Goal: Obtain resource: Download file/media

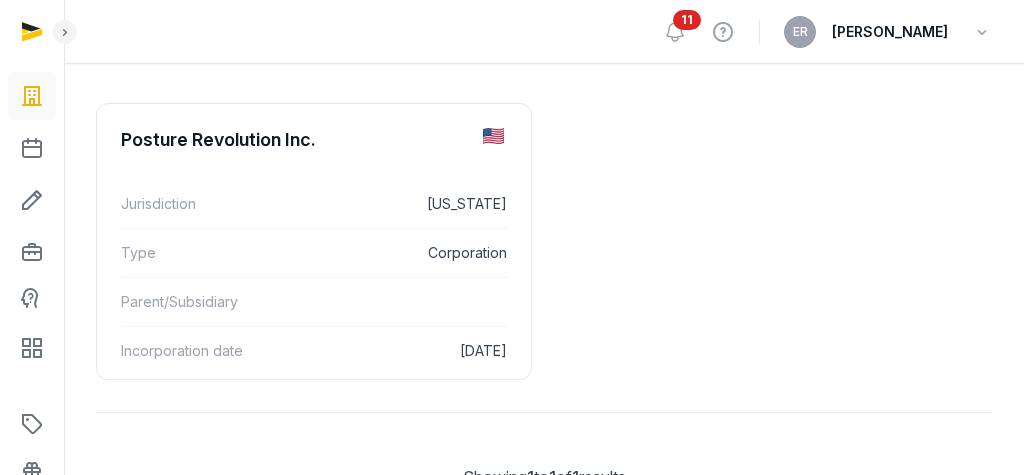
scroll to position [305, 0]
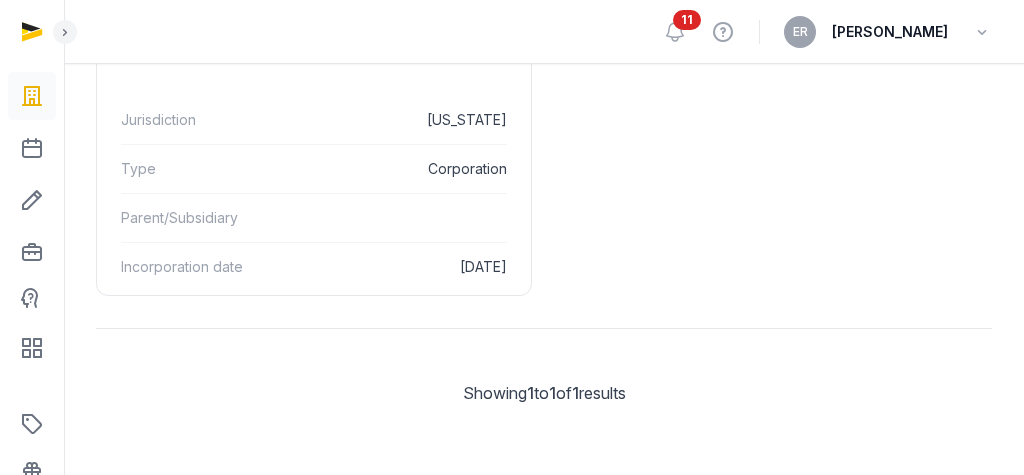
click at [499, 186] on div "Type Corporation" at bounding box center [314, 168] width 386 height 49
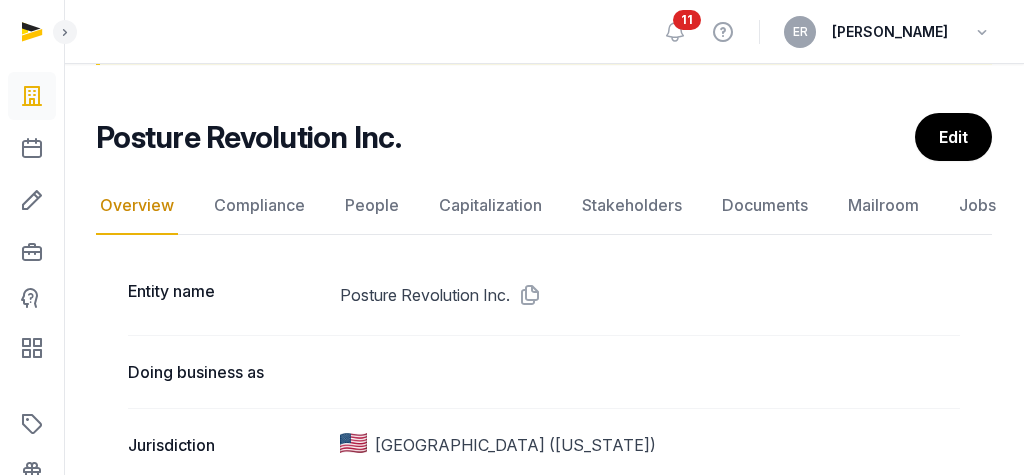
scroll to position [263, 0]
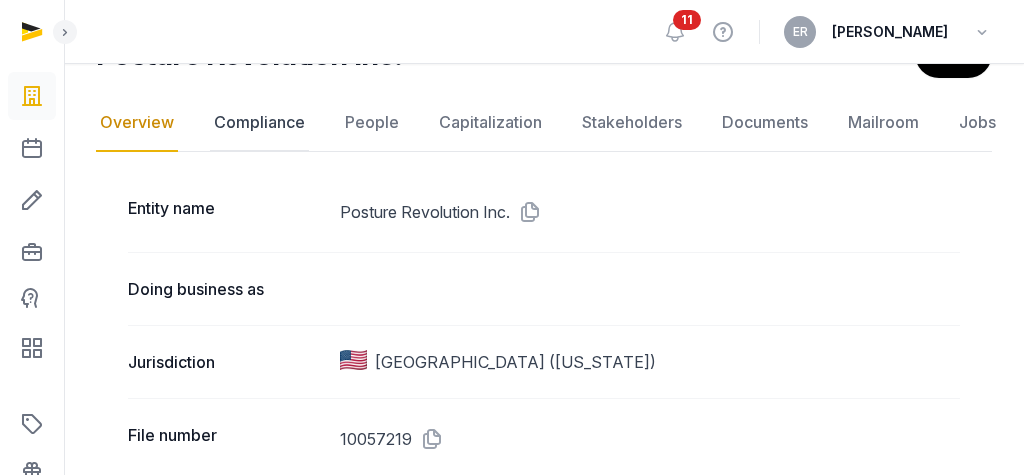
click at [295, 123] on link "Compliance" at bounding box center [259, 123] width 99 height 58
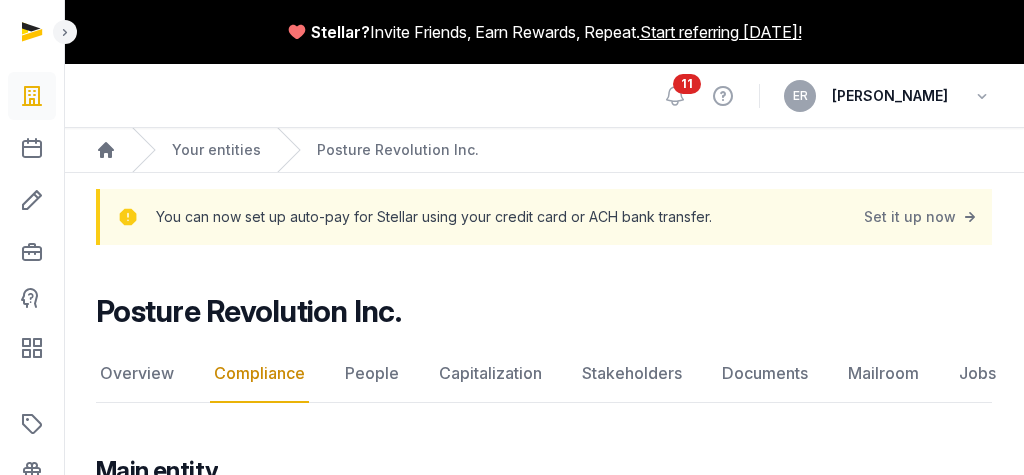
scroll to position [266, 0]
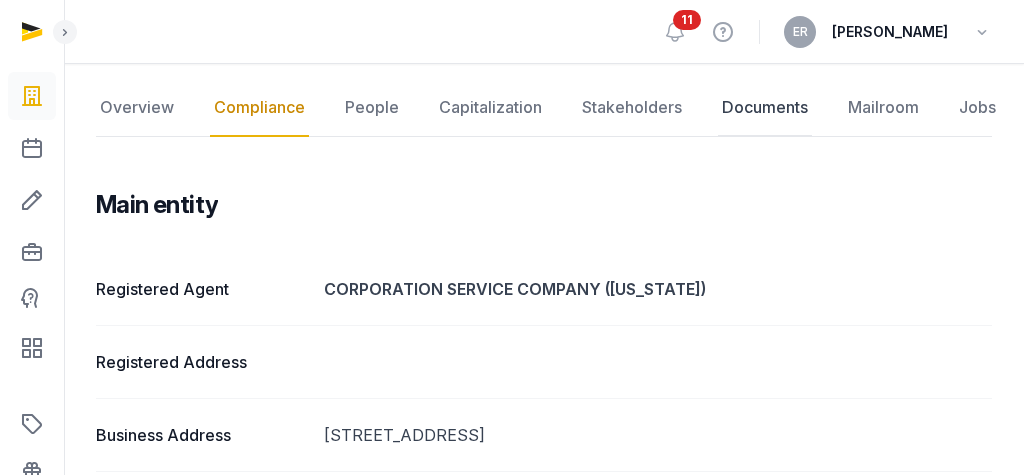
click at [727, 110] on link "Documents" at bounding box center [765, 108] width 94 height 58
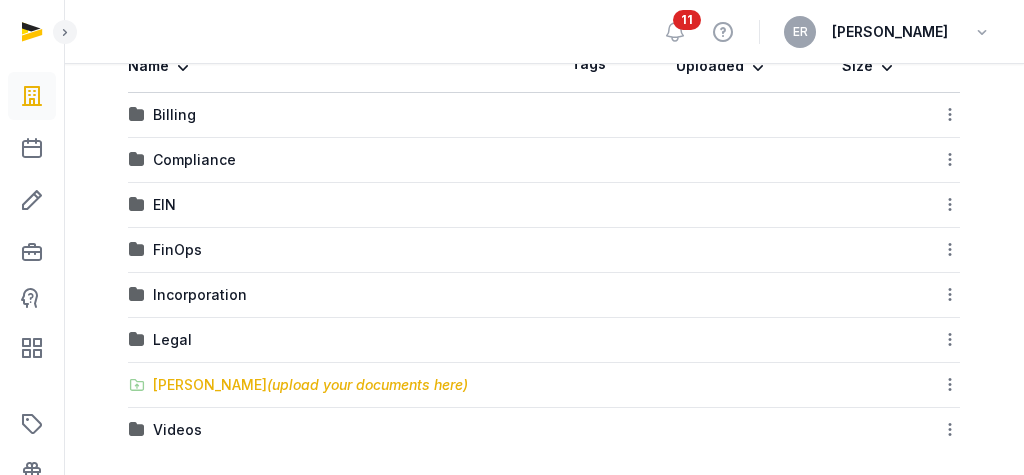
click at [216, 387] on div "[PERSON_NAME] (upload your documents here)" at bounding box center [310, 385] width 315 height 20
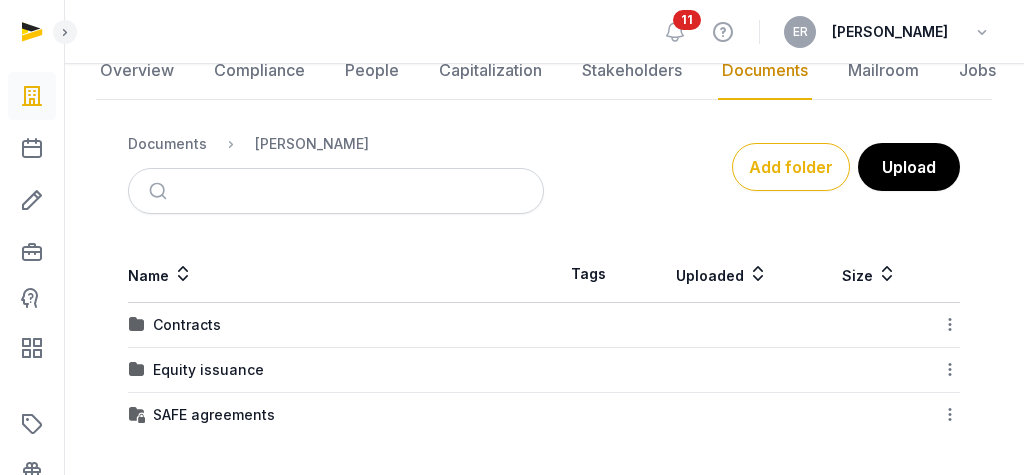
click at [184, 400] on td "SAFE agreements" at bounding box center [336, 415] width 416 height 45
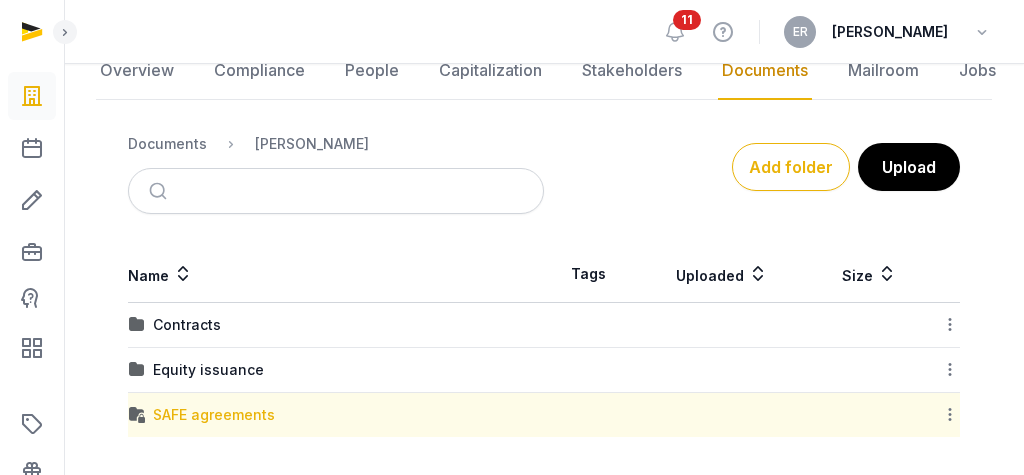
click at [175, 414] on div "SAFE agreements" at bounding box center [214, 415] width 122 height 20
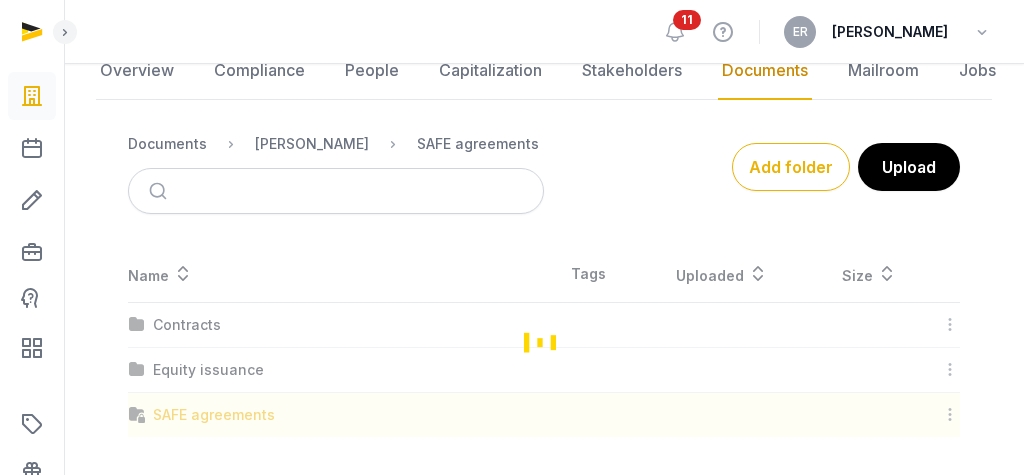
scroll to position [339, 0]
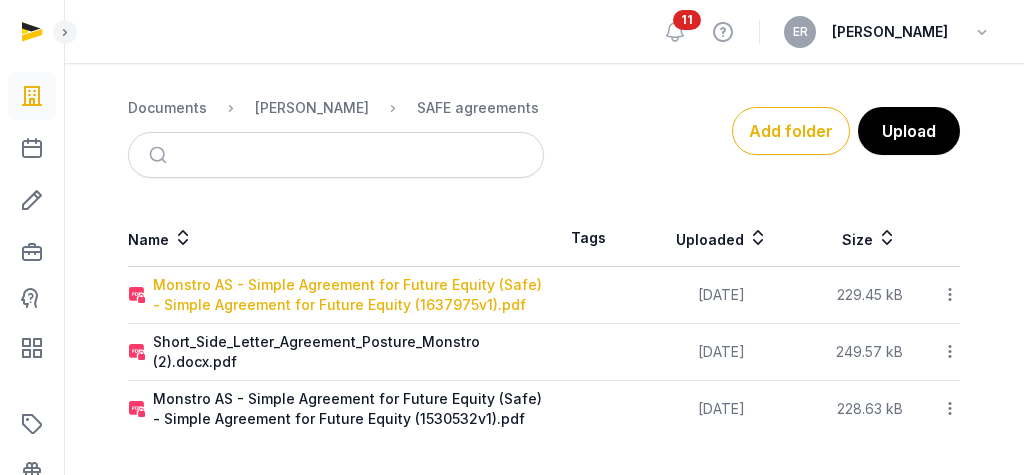
click at [203, 304] on div "Monstro AS - Simple Agreement for Future Equity (Safe) - Simple Agreement for F…" at bounding box center [348, 295] width 390 height 40
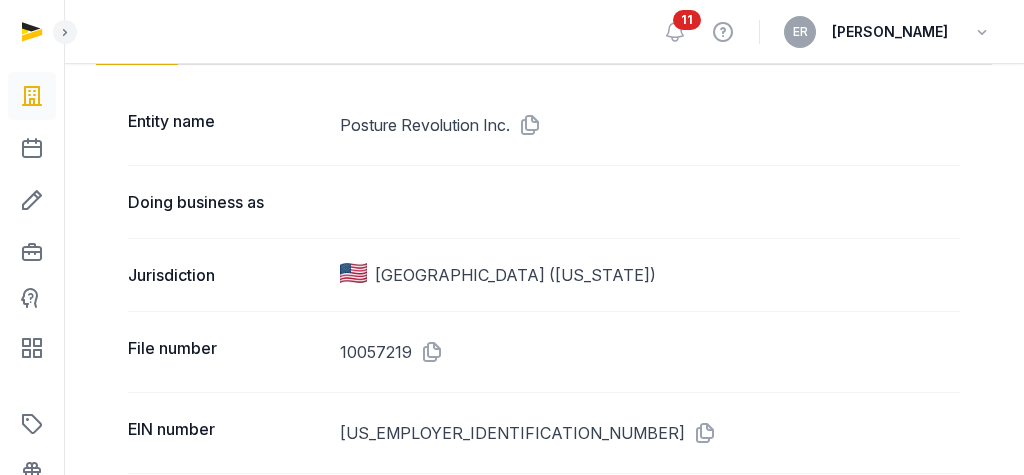
scroll to position [355, 0]
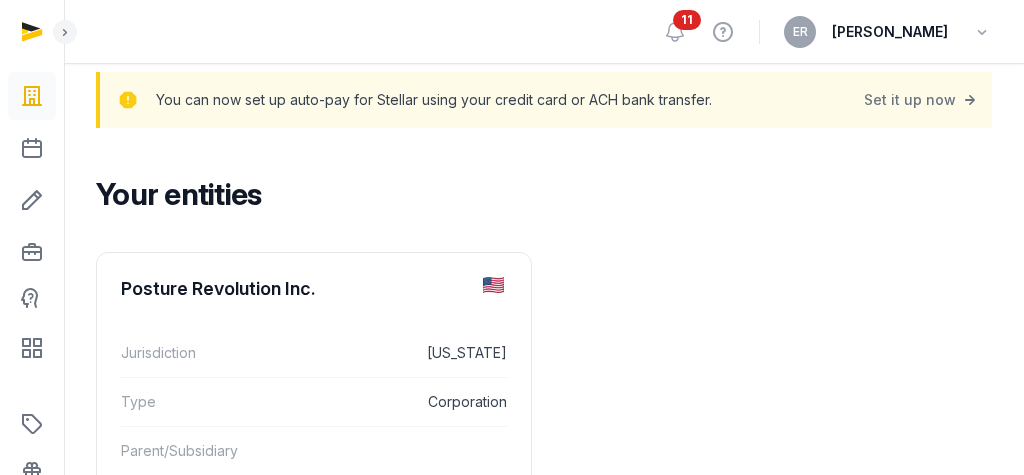
scroll to position [158, 0]
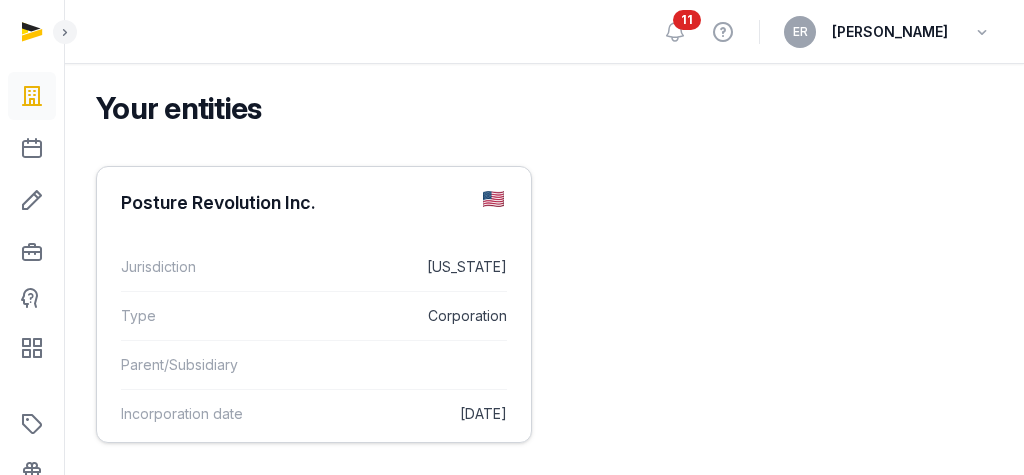
click at [260, 234] on dl "Jurisdiction [US_STATE] Type Corporation Parent/Subsidiary Incorporation date […" at bounding box center [314, 340] width 434 height 227
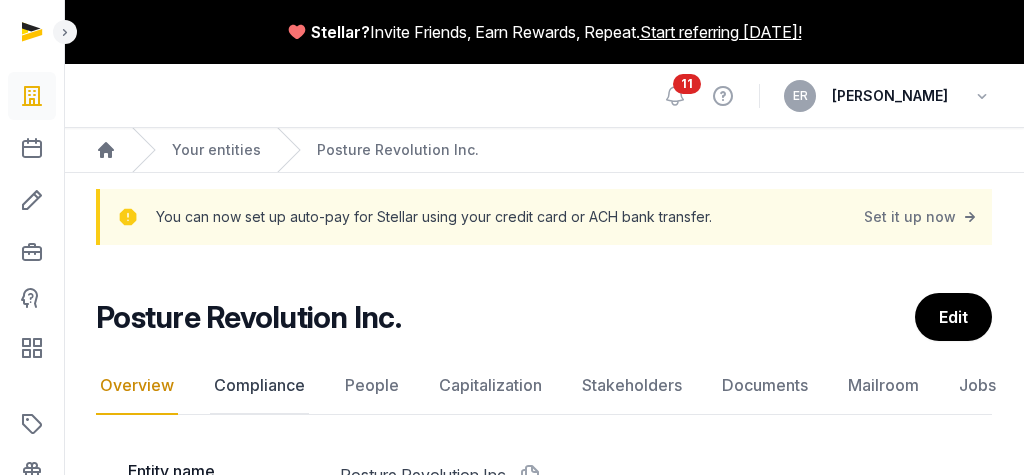
click at [281, 391] on link "Compliance" at bounding box center [259, 386] width 99 height 58
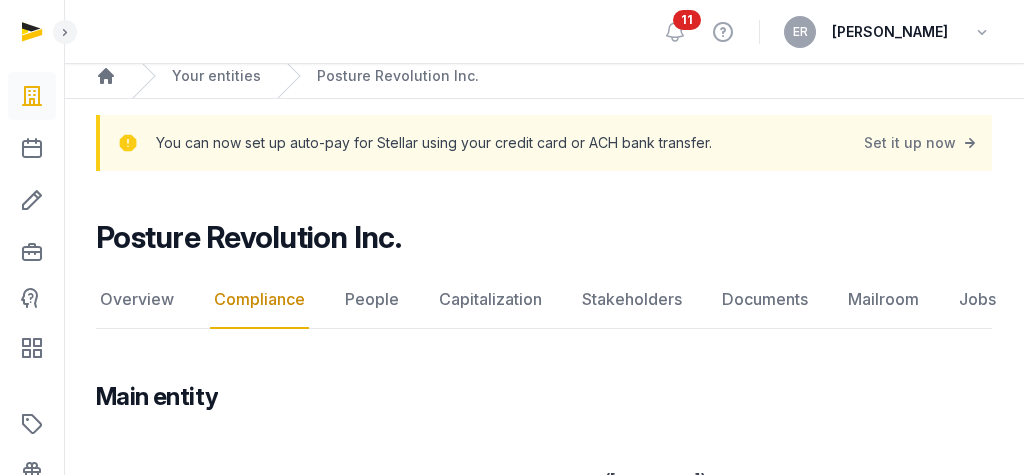
scroll to position [77, 0]
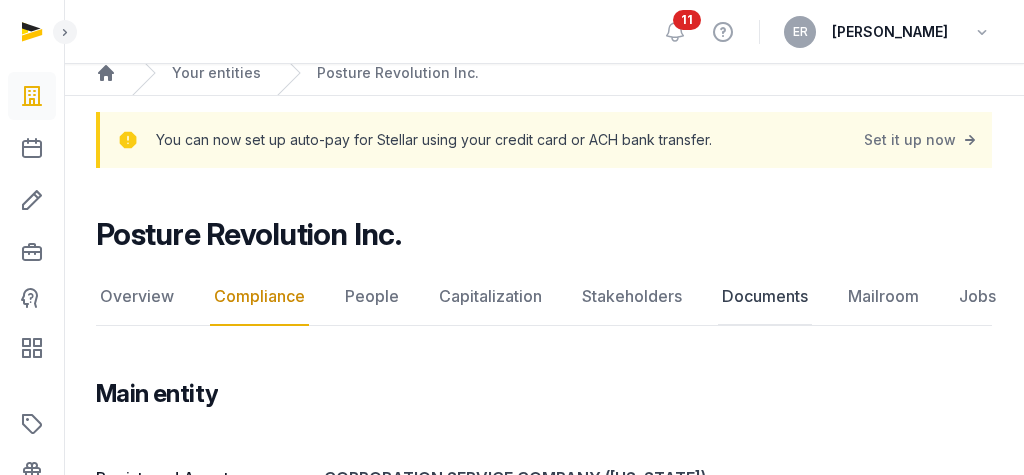
click at [745, 303] on link "Documents" at bounding box center [765, 297] width 94 height 58
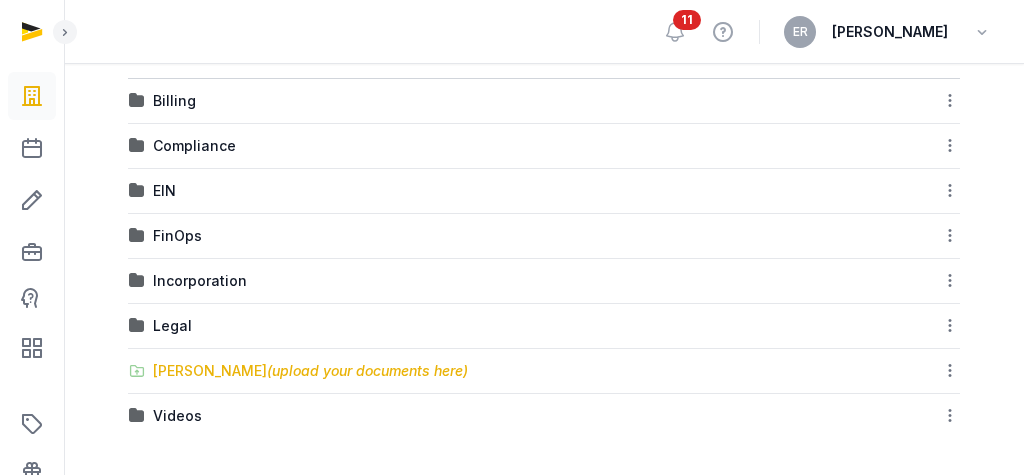
click at [196, 368] on div "[PERSON_NAME] (upload your documents here)" at bounding box center [310, 371] width 315 height 20
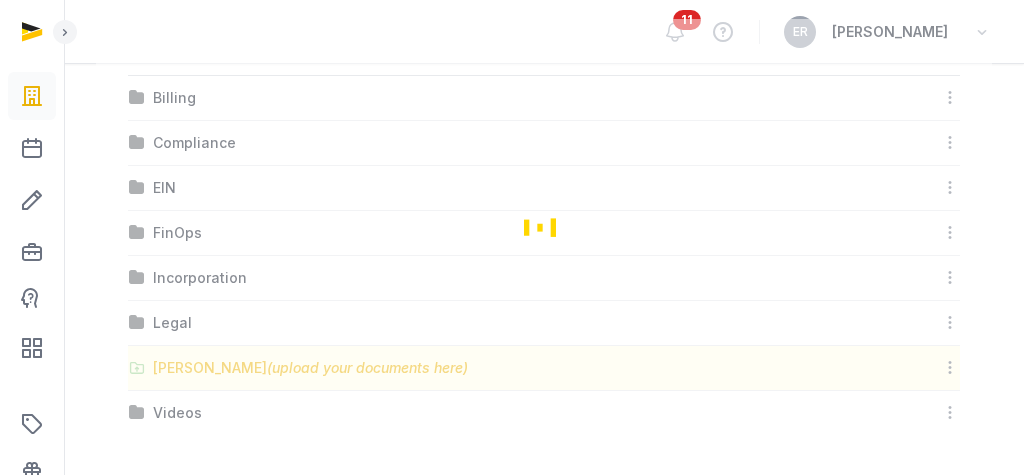
scroll to position [303, 0]
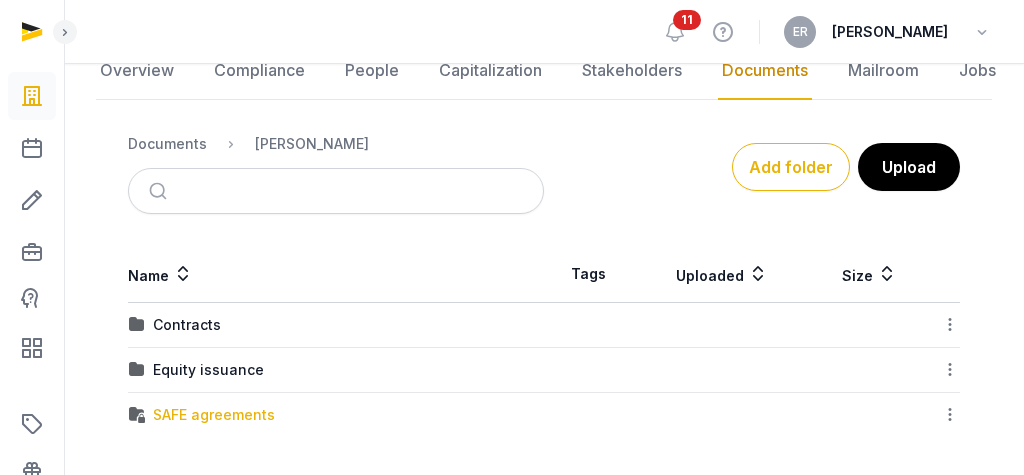
click at [192, 409] on div "SAFE agreements" at bounding box center [214, 415] width 122 height 20
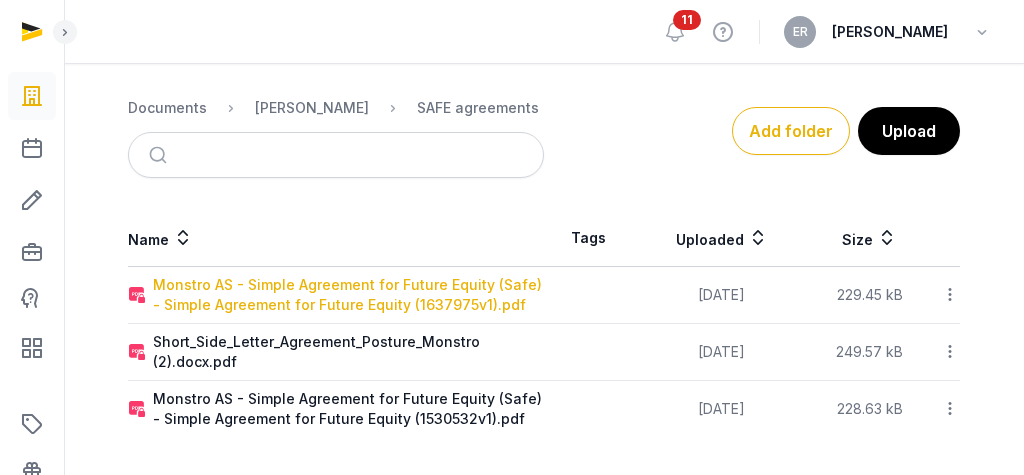
click at [317, 286] on div "Monstro AS - Simple Agreement for Future Equity (Safe) - Simple Agreement for F…" at bounding box center [348, 295] width 390 height 40
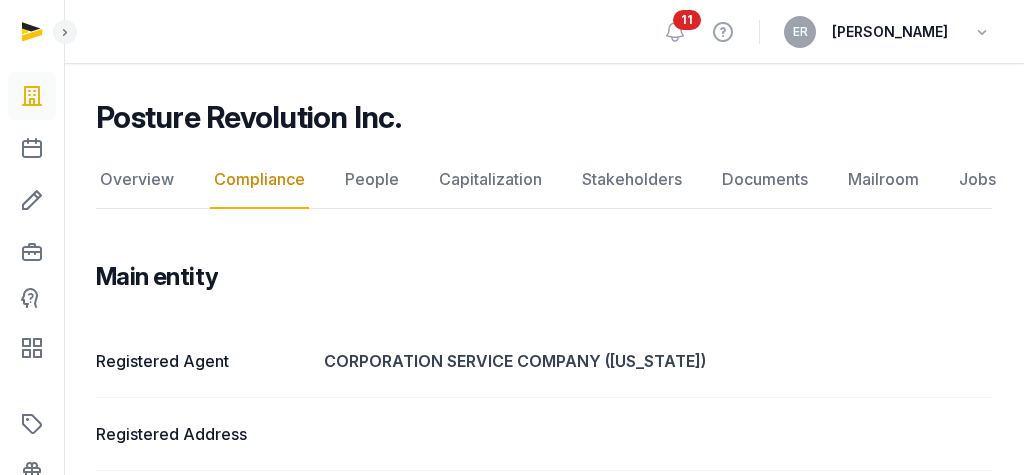
scroll to position [115, 0]
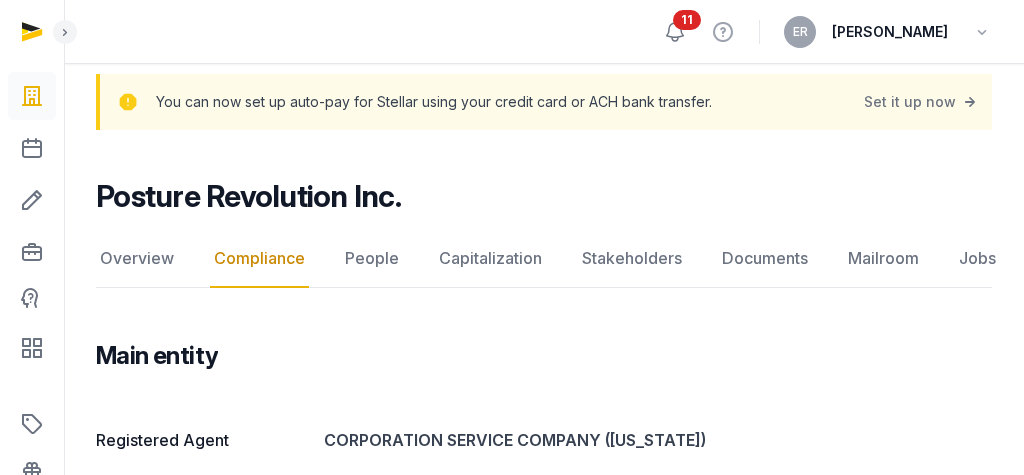
click at [684, 30] on icon at bounding box center [675, 32] width 17 height 18
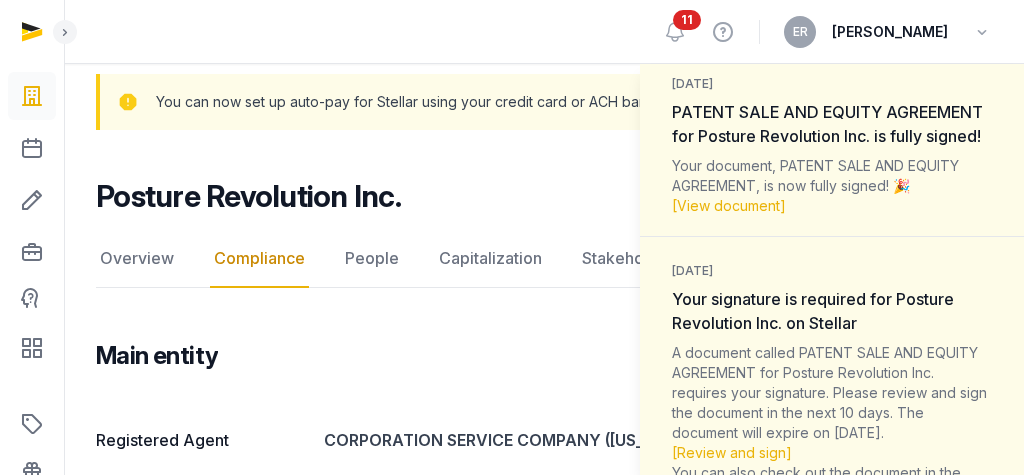
scroll to position [114, 0]
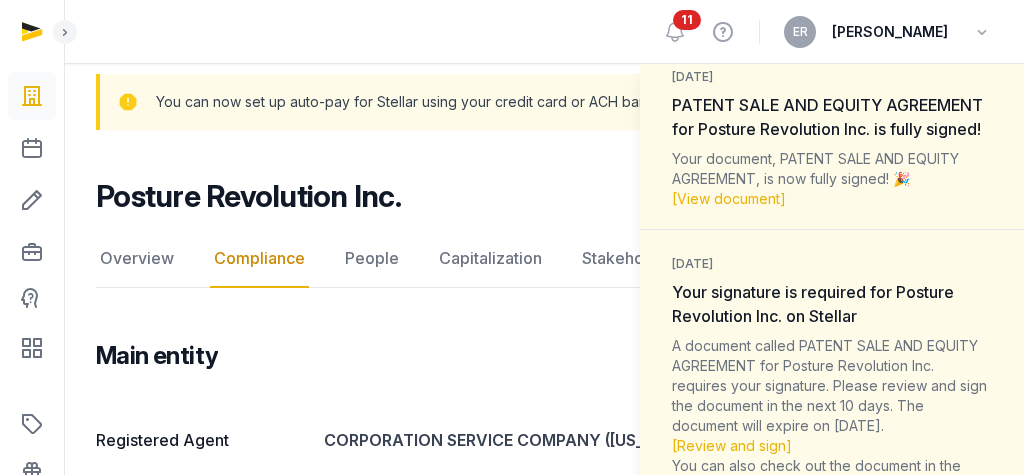
click at [541, 218] on div "Notifications (11) [PERSON_NAME] all as read [DATE] PATENT SALE AND EQUITY AGRE…" at bounding box center [512, 237] width 1024 height 475
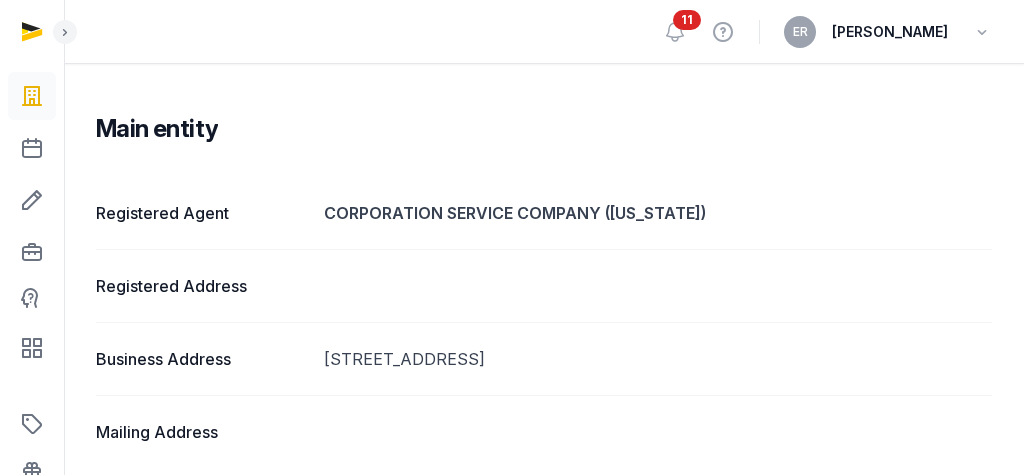
scroll to position [205, 0]
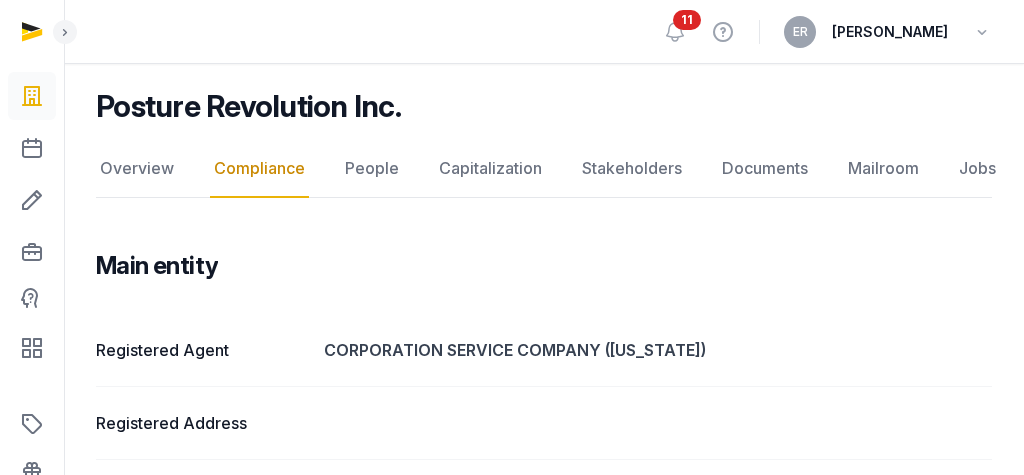
click at [259, 174] on link "Compliance" at bounding box center [259, 169] width 99 height 58
click at [153, 172] on link "Overview" at bounding box center [137, 169] width 82 height 58
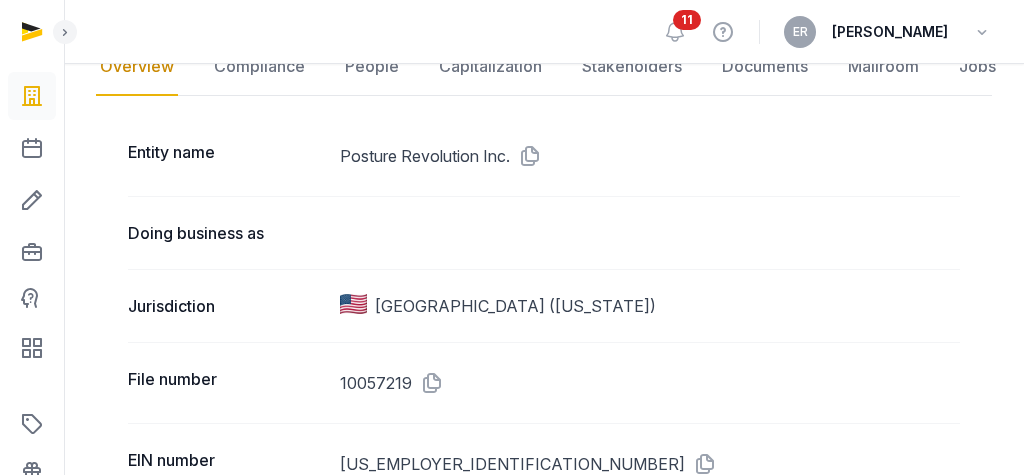
scroll to position [264, 0]
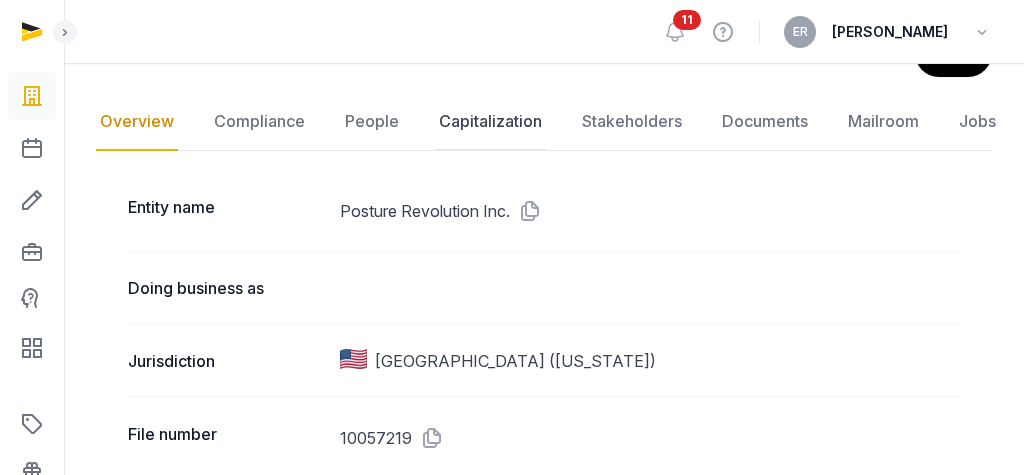
click at [502, 121] on link "Capitalization" at bounding box center [490, 122] width 111 height 58
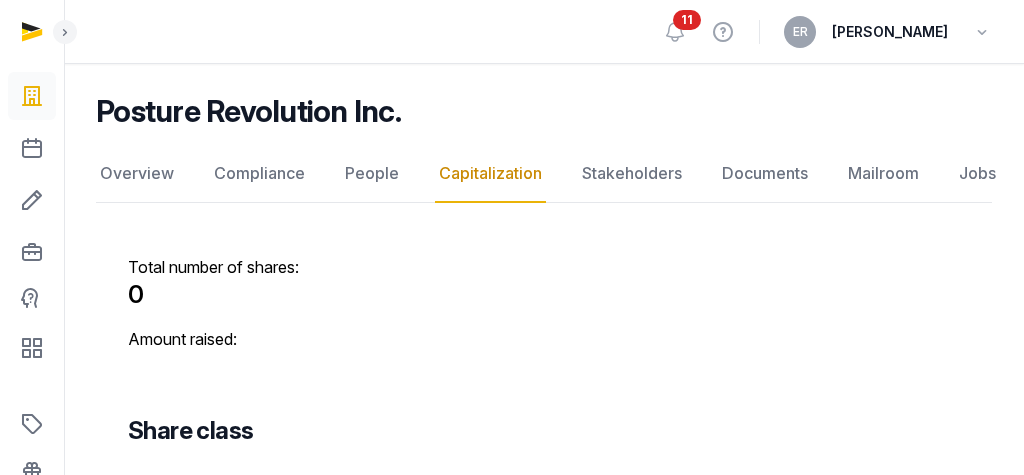
scroll to position [263, 0]
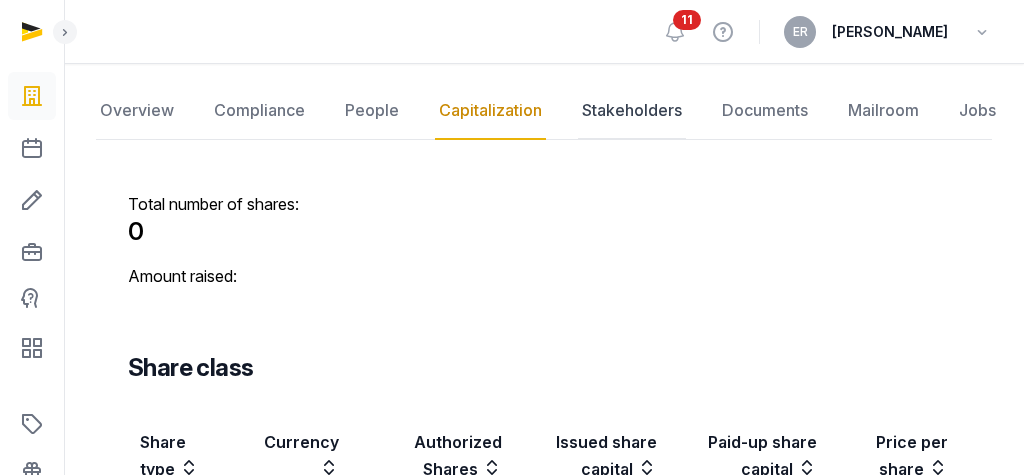
click at [597, 106] on link "Stakeholders" at bounding box center [632, 111] width 108 height 58
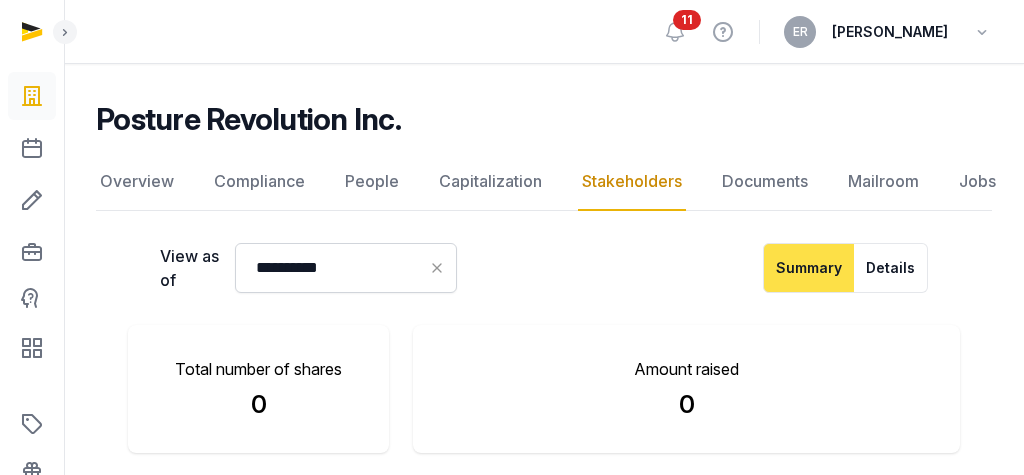
scroll to position [213, 0]
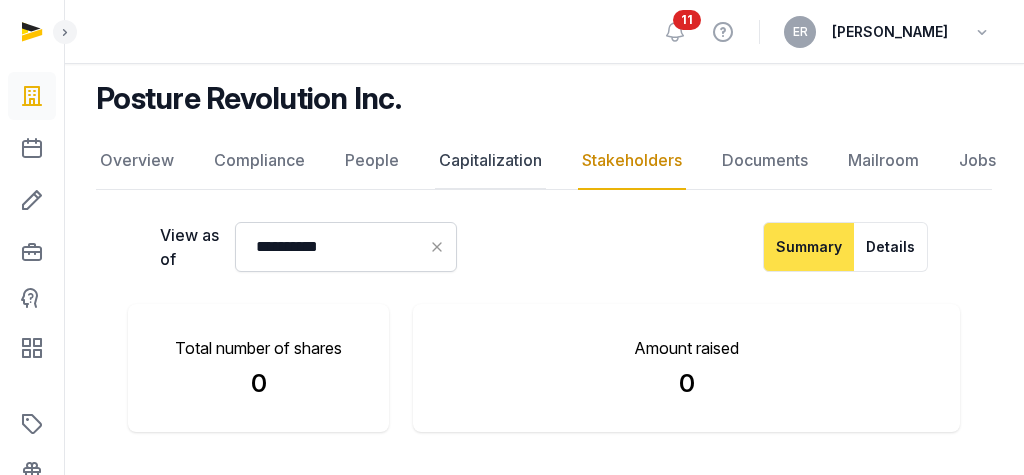
click at [511, 155] on link "Capitalization" at bounding box center [490, 161] width 111 height 58
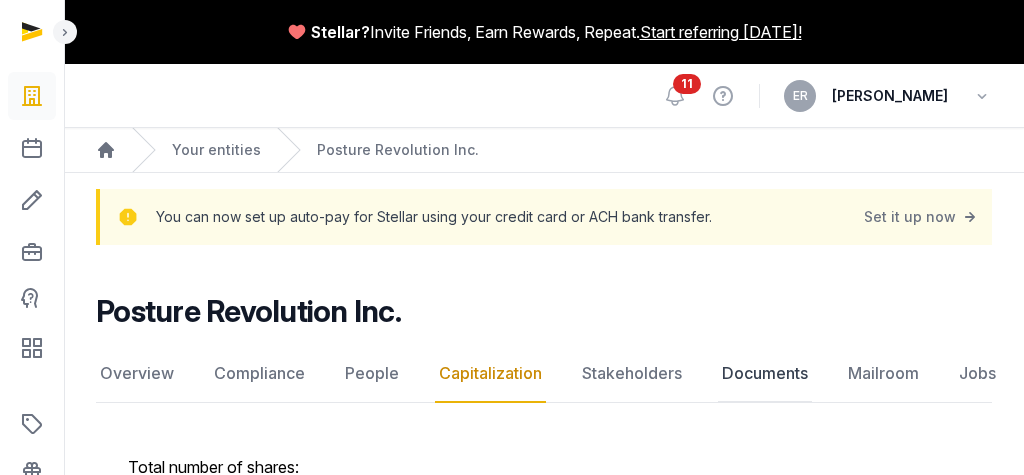
click at [780, 375] on link "Documents" at bounding box center [765, 374] width 94 height 58
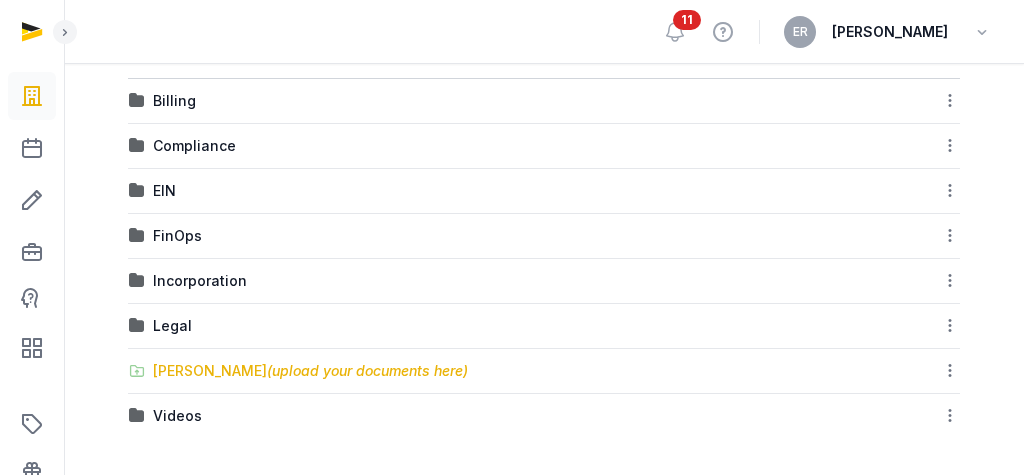
click at [240, 361] on div "[PERSON_NAME] (upload your documents here)" at bounding box center [310, 371] width 315 height 20
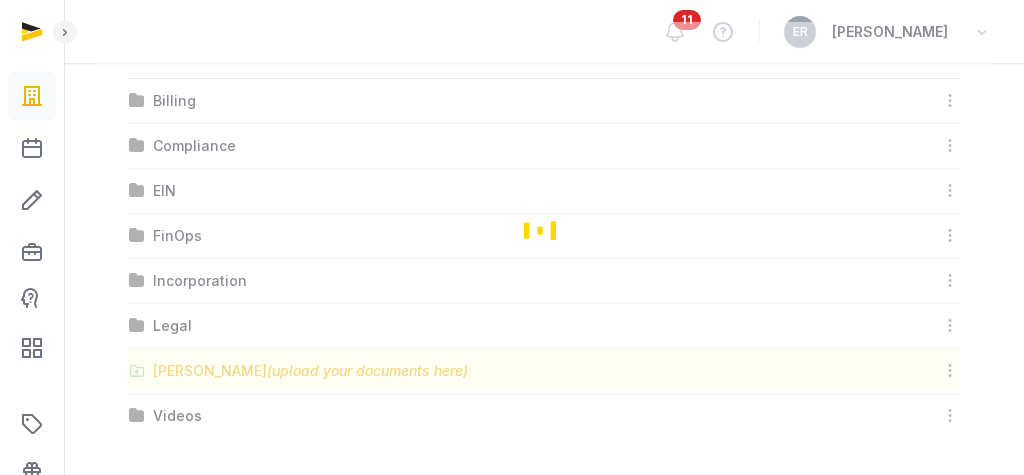
scroll to position [303, 0]
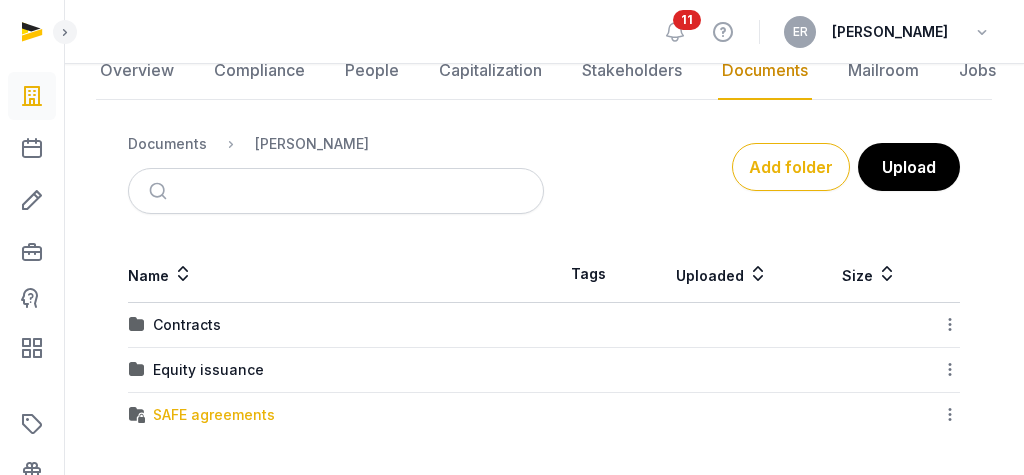
click at [218, 410] on div "SAFE agreements" at bounding box center [214, 415] width 122 height 20
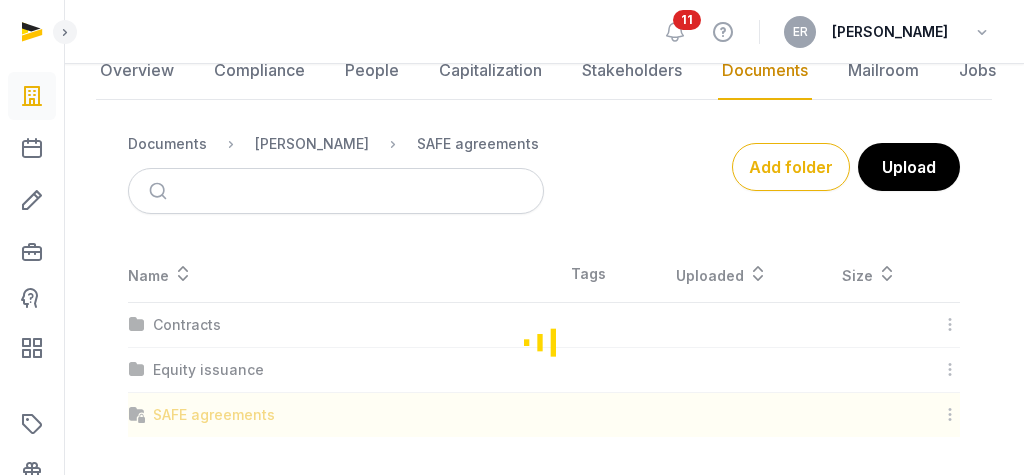
scroll to position [339, 0]
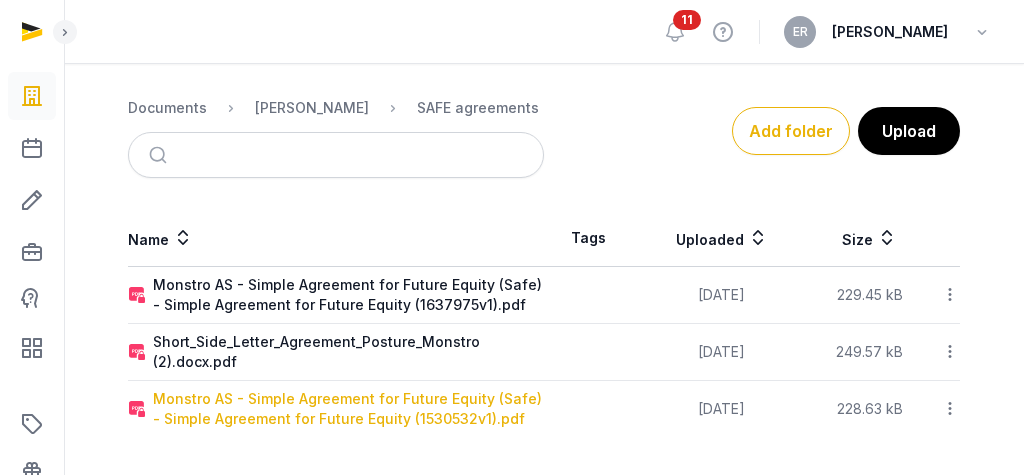
click at [252, 416] on div "Monstro AS - Simple Agreement for Future Equity (Safe) - Simple Agreement for F…" at bounding box center [348, 409] width 390 height 40
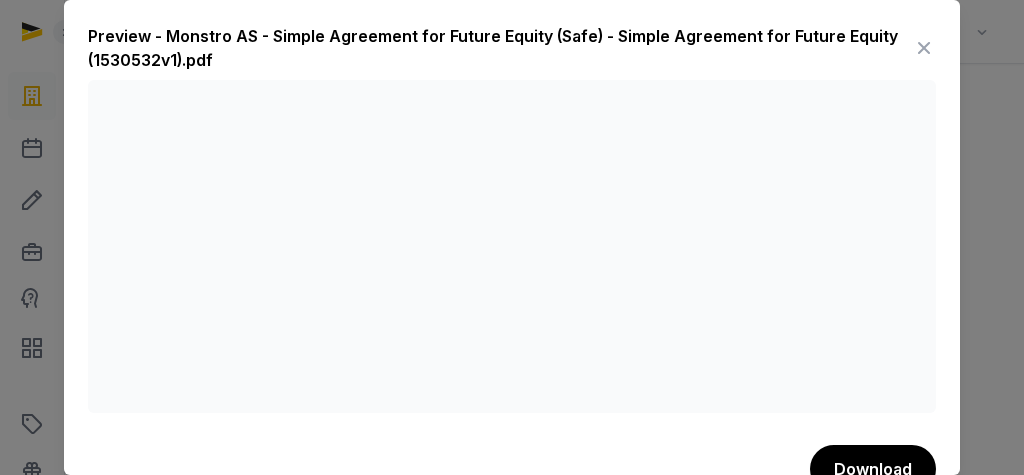
click at [929, 50] on icon at bounding box center [924, 48] width 24 height 32
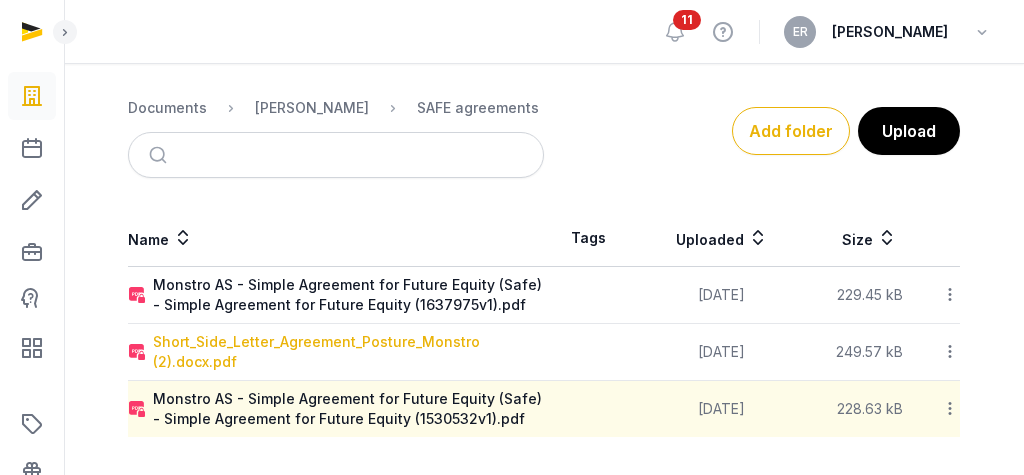
click at [305, 355] on div "Short_Side_Letter_Agreement_Posture_Monstro (2).docx.pdf" at bounding box center [348, 352] width 390 height 40
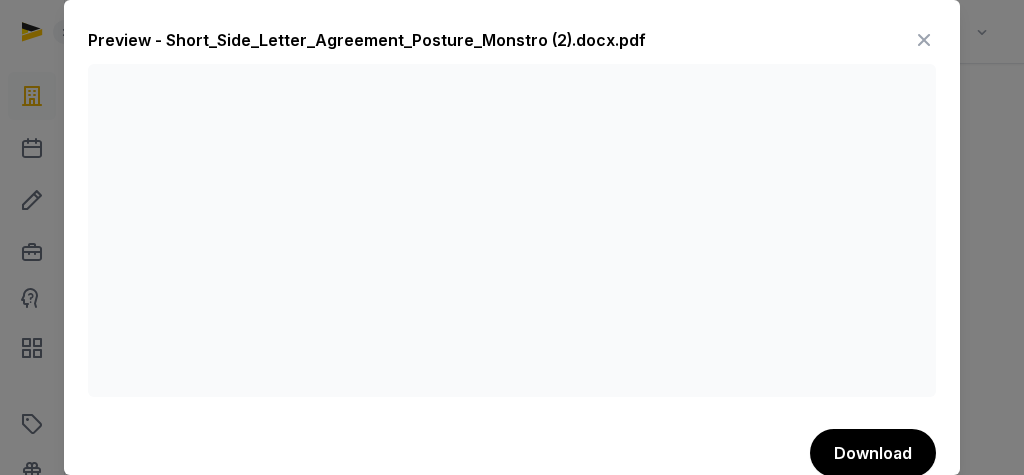
click at [919, 31] on icon at bounding box center [924, 40] width 24 height 32
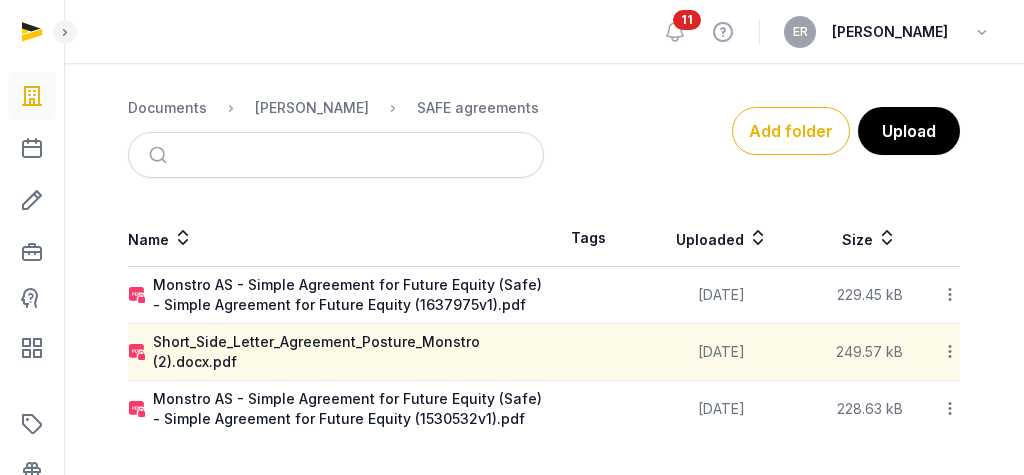
click at [922, 267] on td "229.45 kB" at bounding box center [870, 295] width 120 height 57
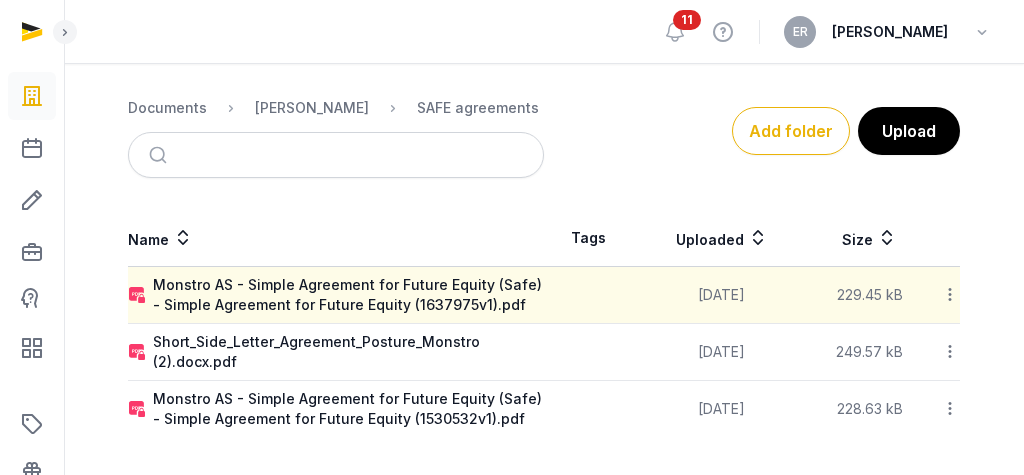
click at [956, 298] on icon at bounding box center [950, 294] width 18 height 21
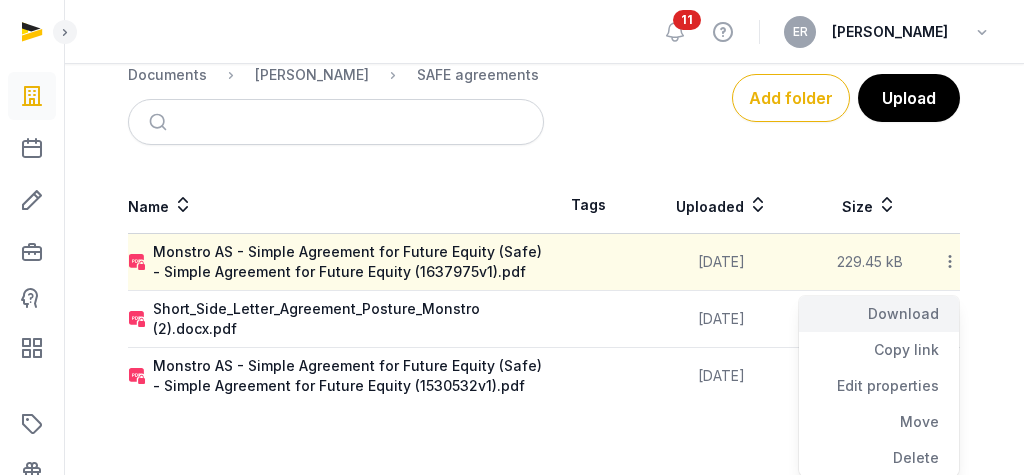
click at [907, 314] on div "Download" at bounding box center [879, 314] width 160 height 36
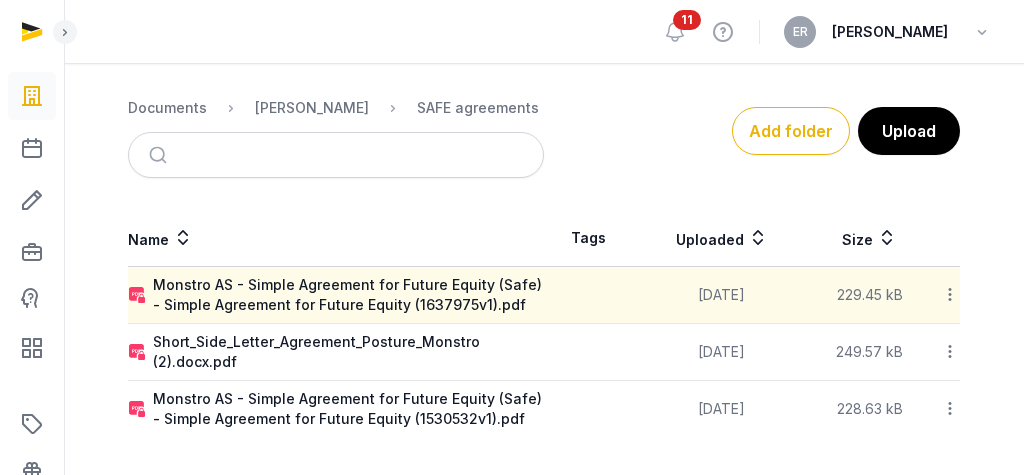
click at [947, 347] on icon at bounding box center [950, 351] width 18 height 21
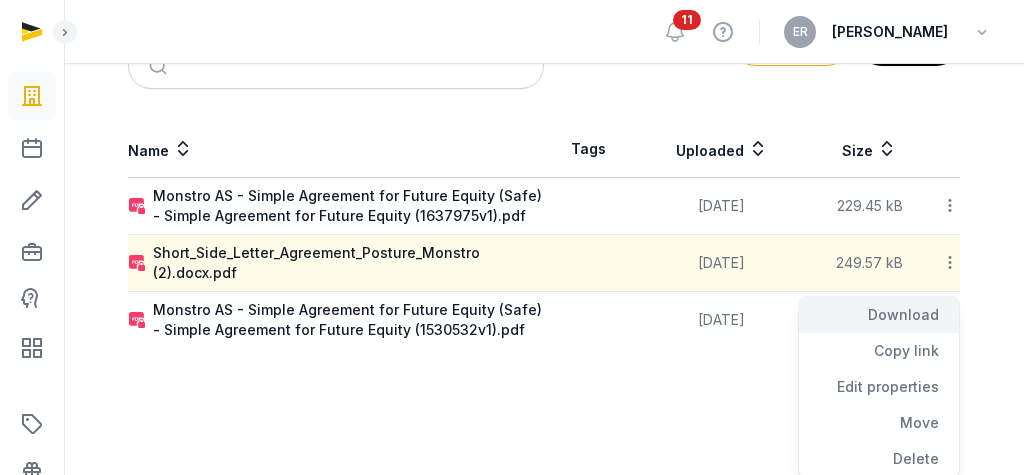
click at [919, 316] on div "Download" at bounding box center [879, 315] width 160 height 36
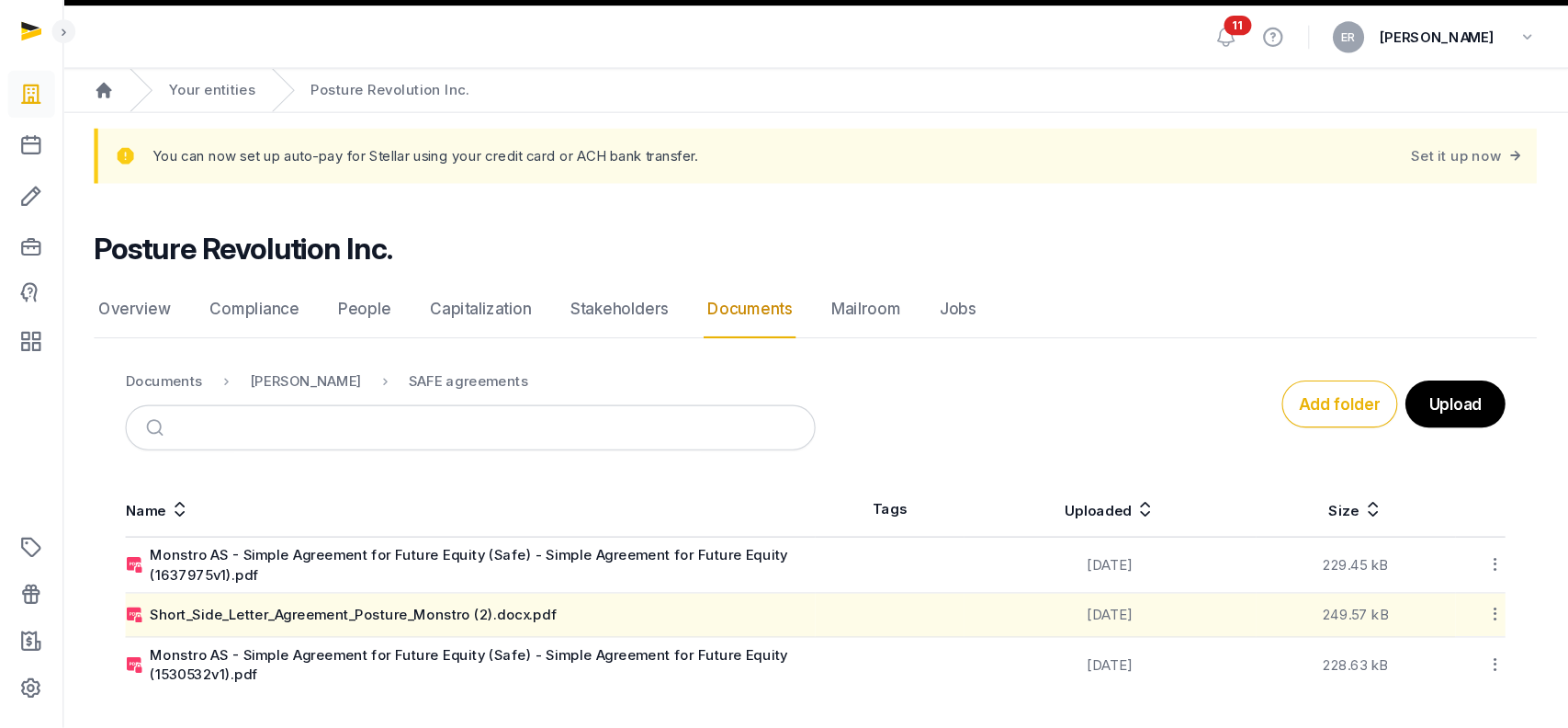
scroll to position [9, 0]
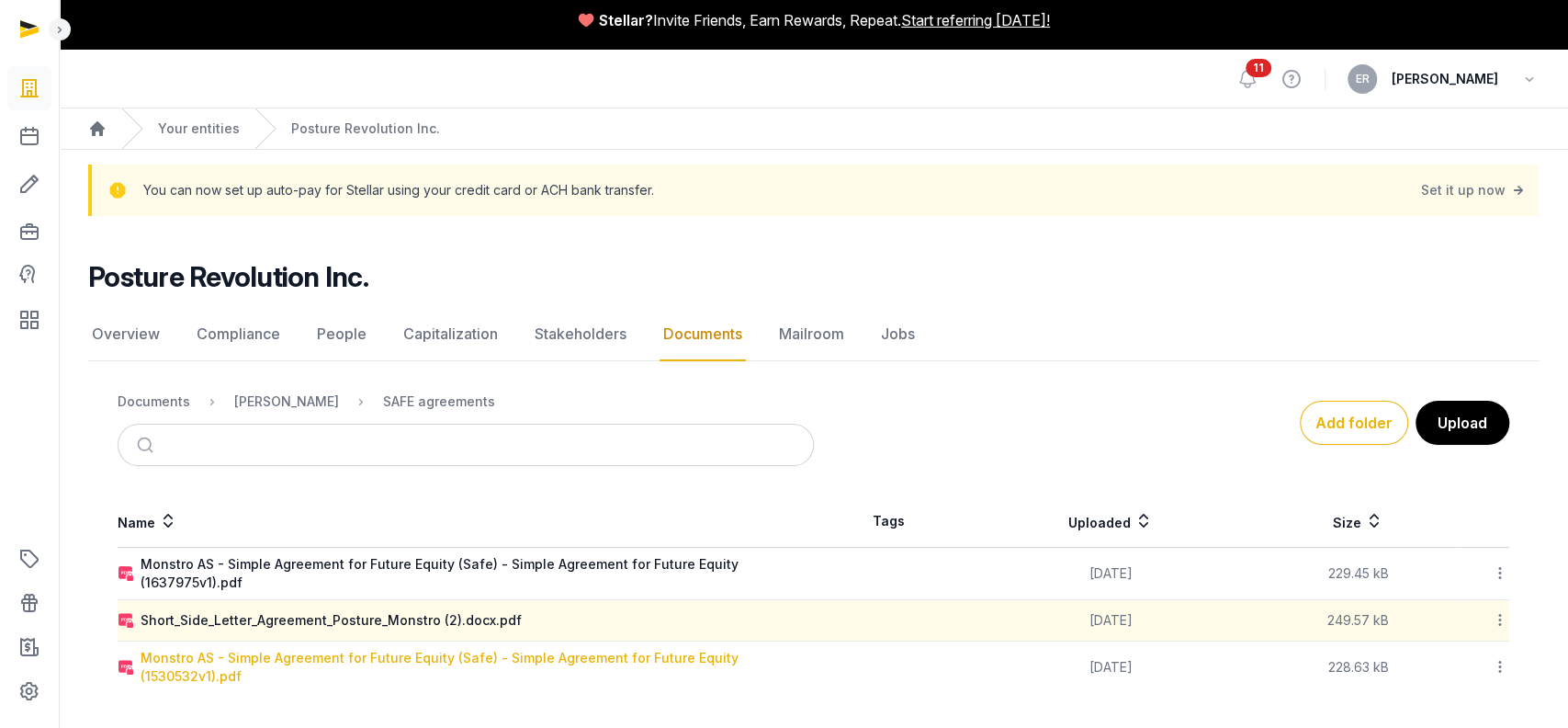
click at [602, 436] on div "Monstro AS - Simple Agreement for Future Equity (Safe) - Simple Agreement for F…" at bounding box center [477, 667] width 673 height 37
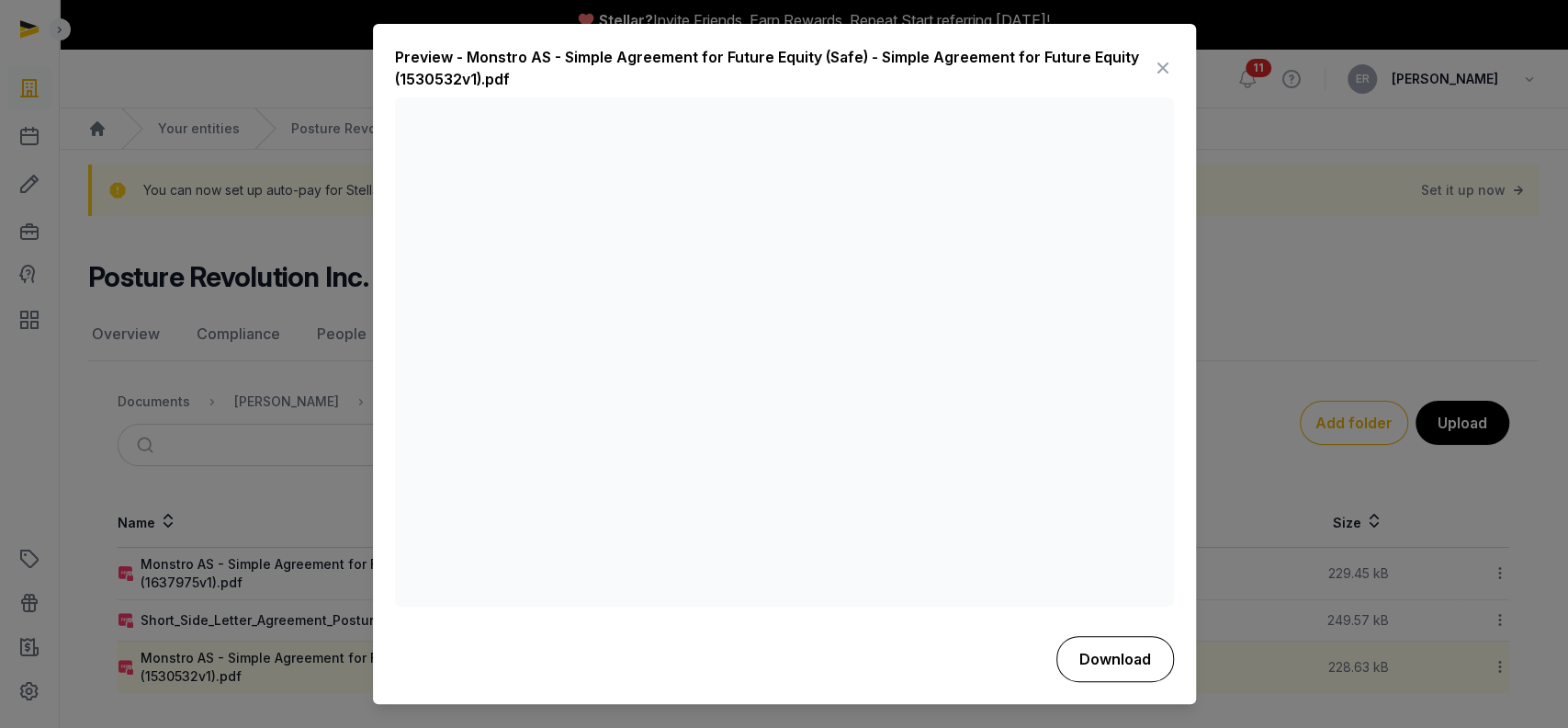
click at [940, 436] on button "Download" at bounding box center [1115, 659] width 118 height 46
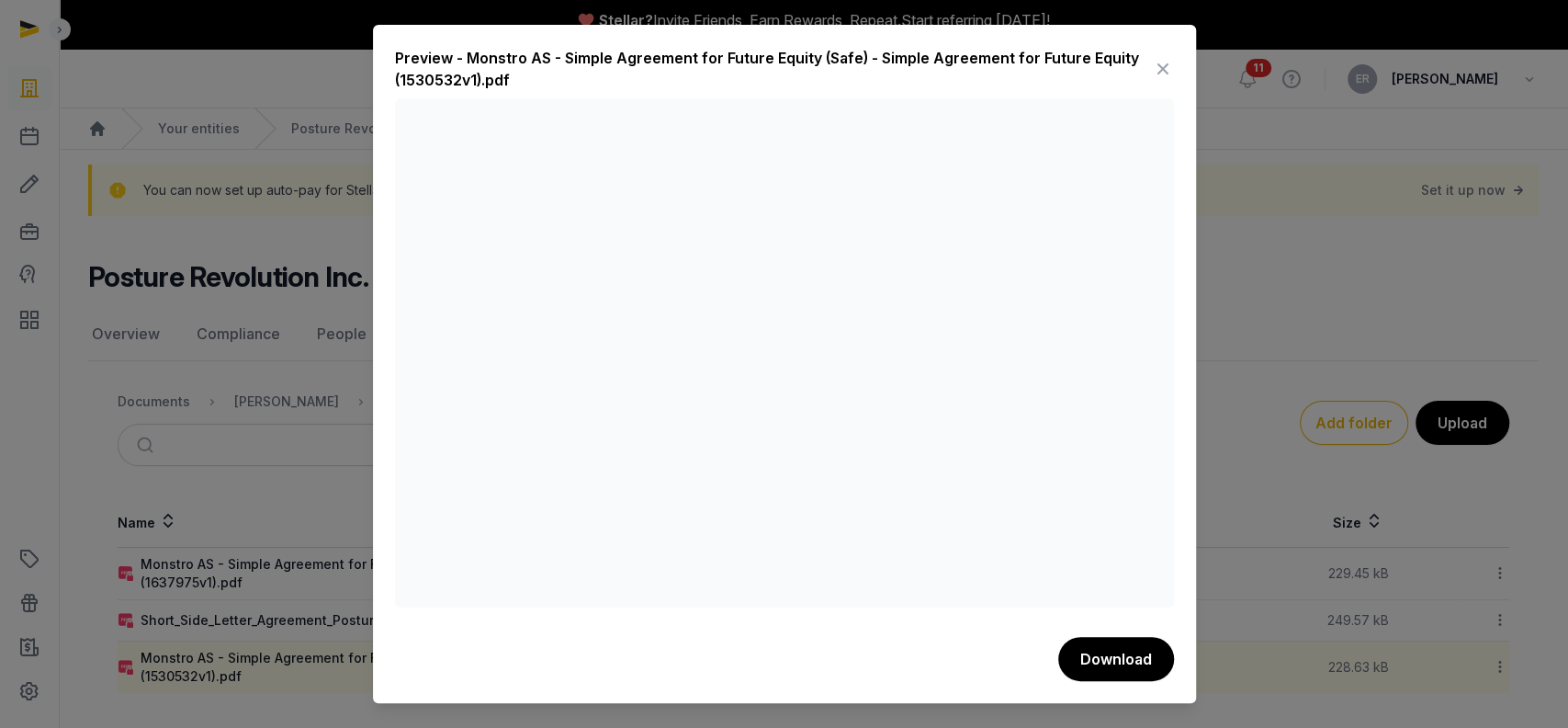
click at [940, 170] on div at bounding box center [784, 364] width 1568 height 728
click at [940, 71] on div "Preview - Monstro AS - Simple Agreement for Future Equity (Safe) - Simple Agree…" at bounding box center [785, 364] width 824 height 678
click at [940, 69] on icon at bounding box center [1163, 69] width 22 height 29
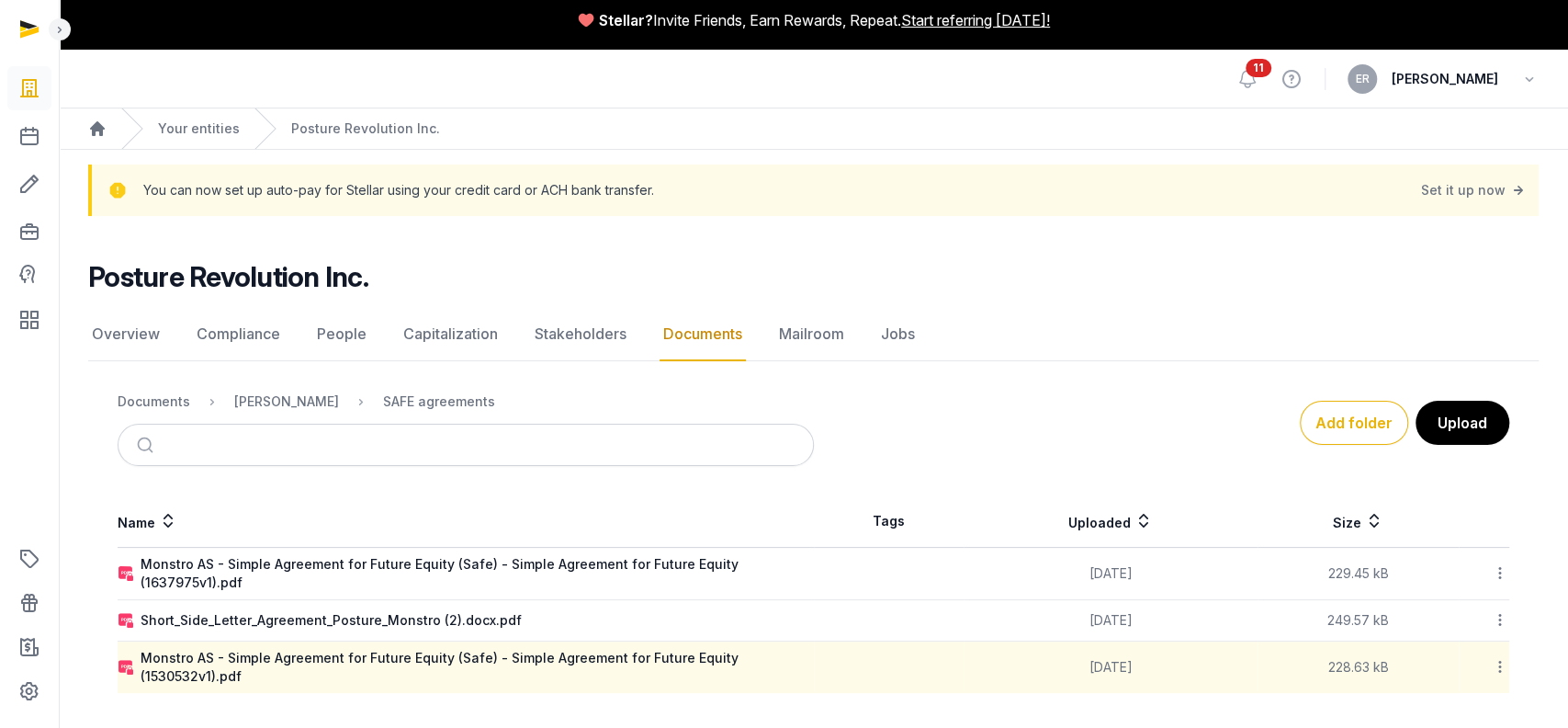
click at [306, 412] on nav "Documents Shared Folder SAFE agreements" at bounding box center [466, 402] width 697 height 44
click at [290, 405] on div "[PERSON_NAME]" at bounding box center [287, 402] width 105 height 18
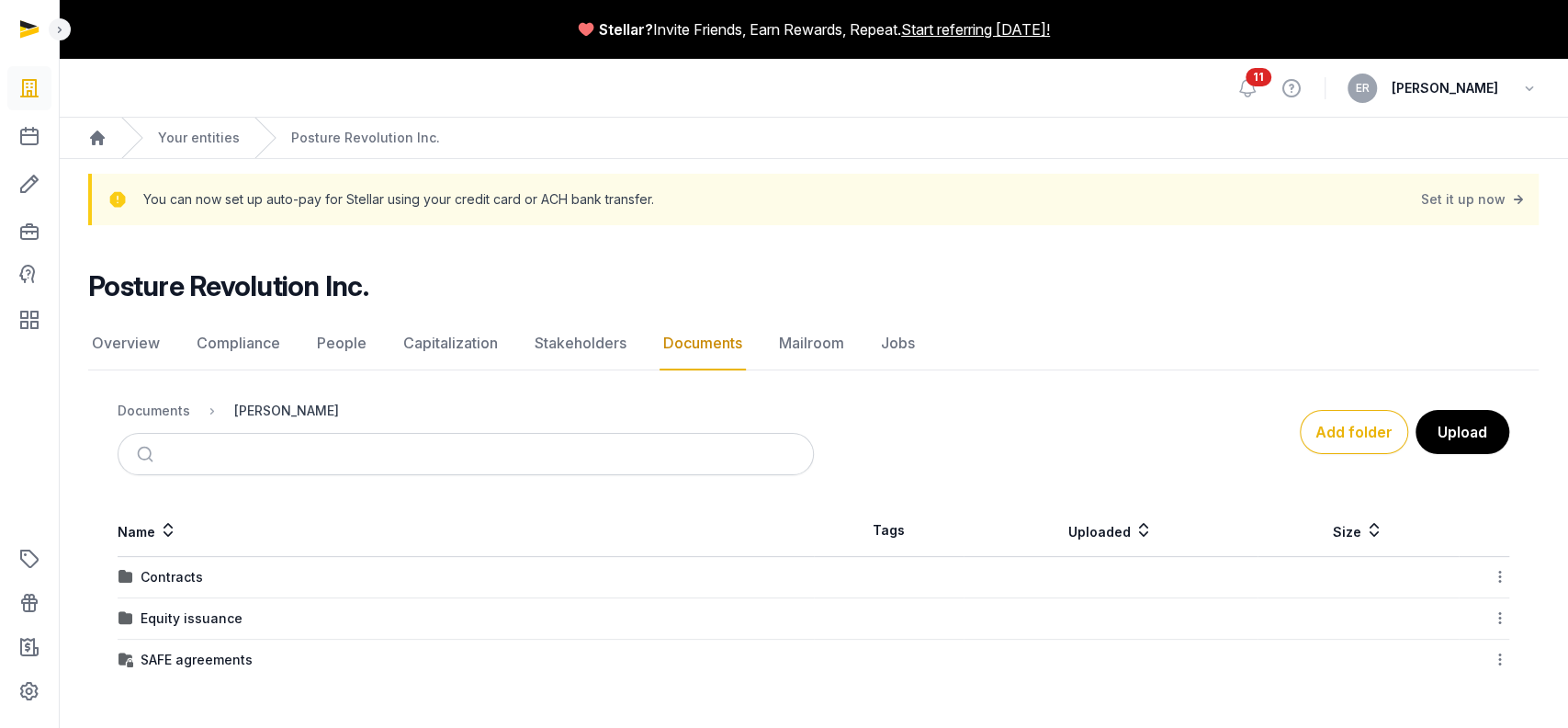
scroll to position [0, 0]
click at [167, 436] on div "Equity issuance" at bounding box center [191, 619] width 102 height 18
click at [279, 404] on div "[PERSON_NAME]" at bounding box center [287, 411] width 105 height 18
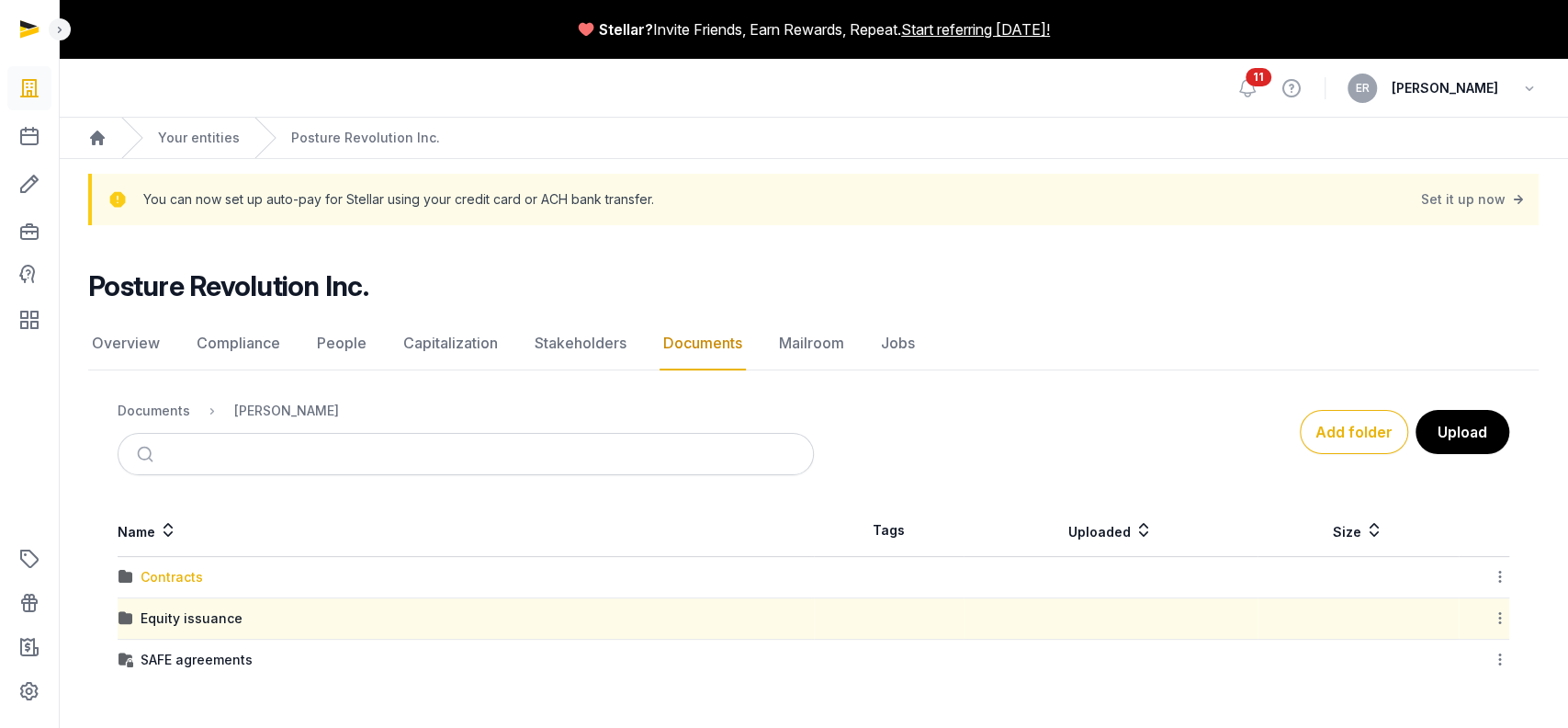
click at [174, 436] on div "Contracts" at bounding box center [172, 577] width 62 height 18
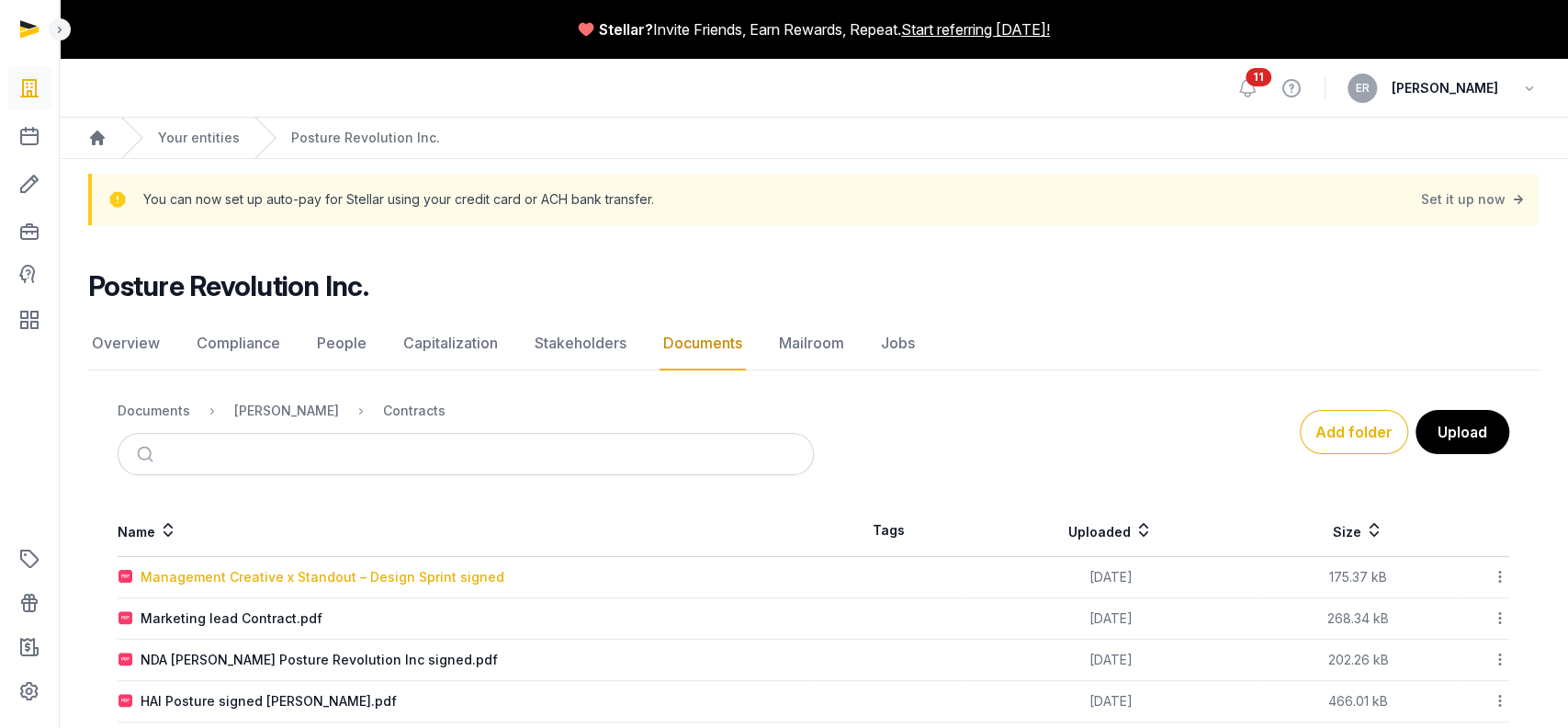
scroll to position [110, 0]
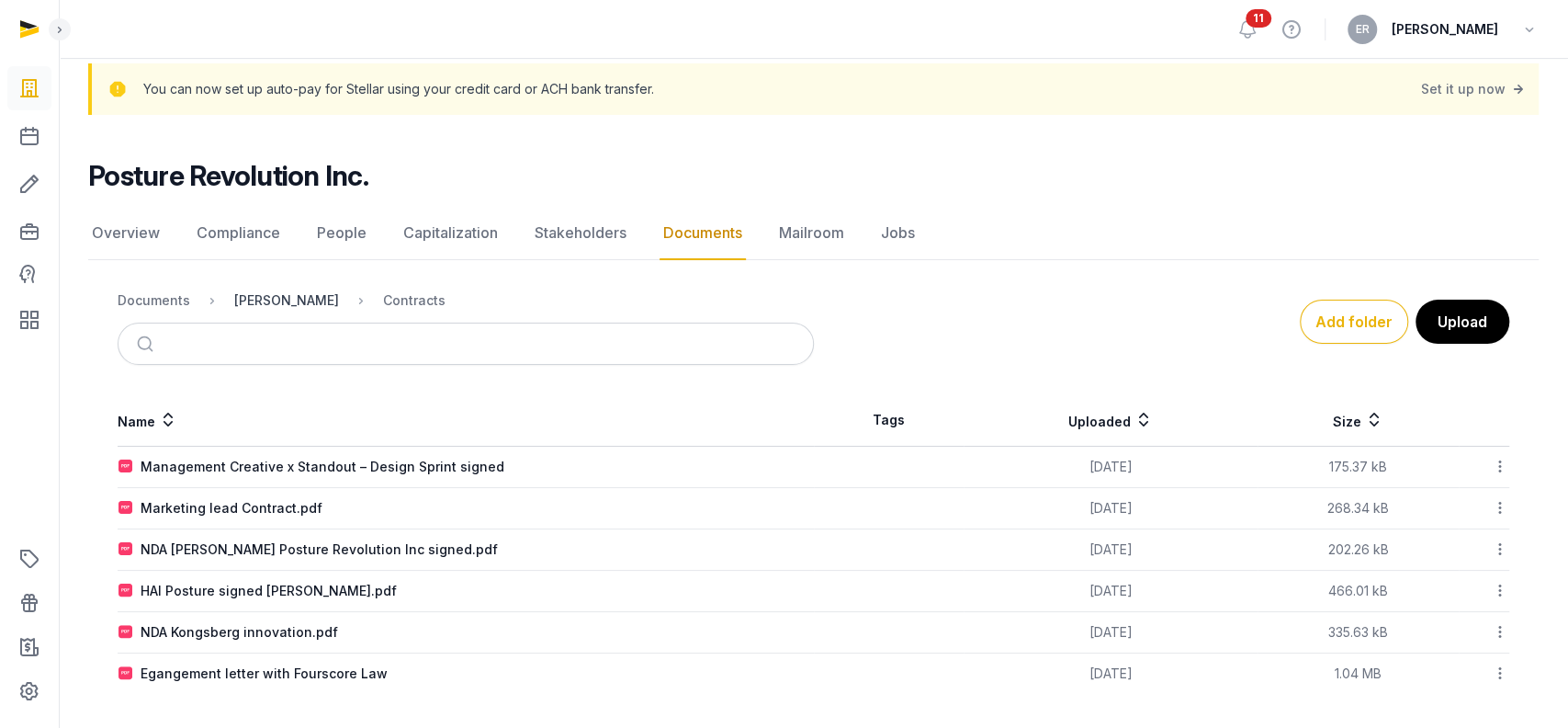
click at [241, 291] on div "[PERSON_NAME]" at bounding box center [287, 301] width 105 height 18
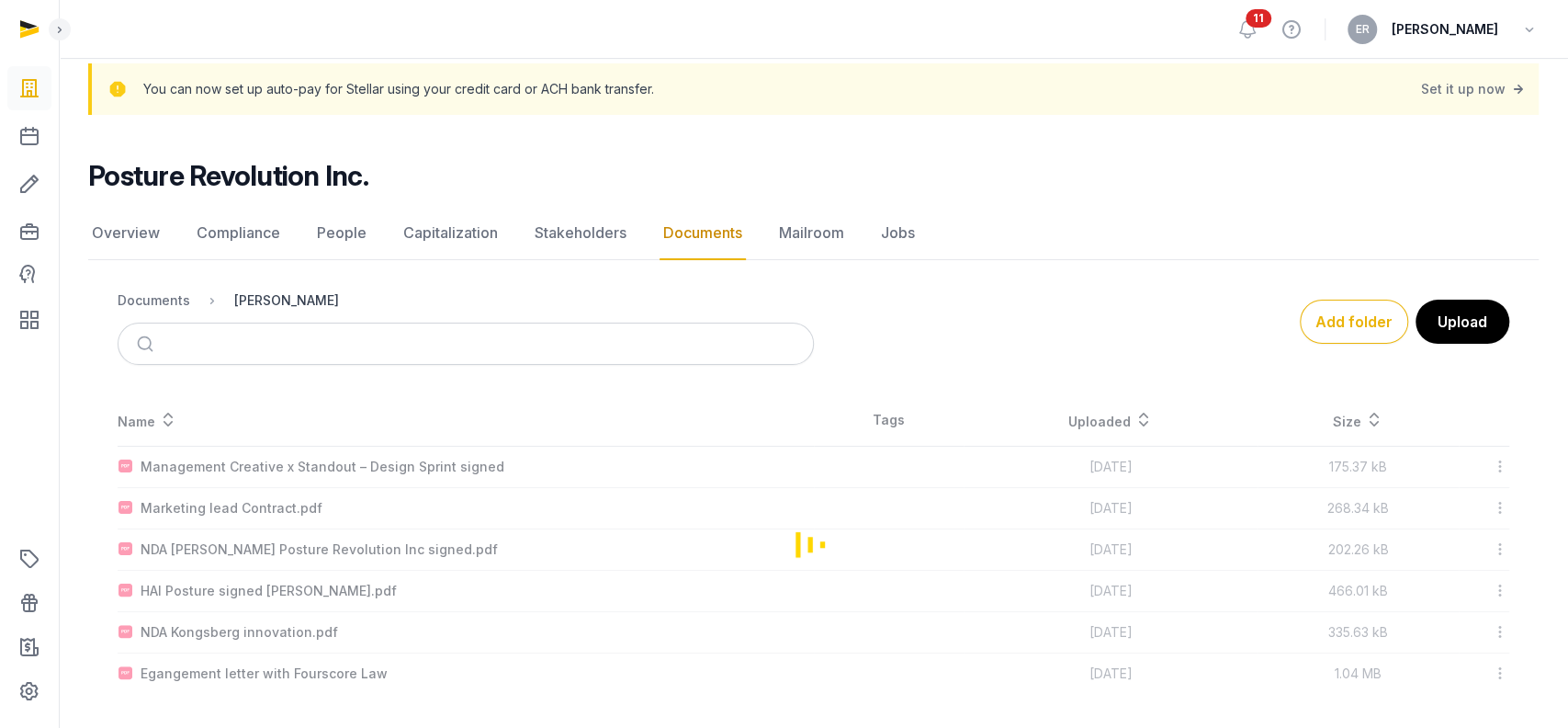
scroll to position [0, 0]
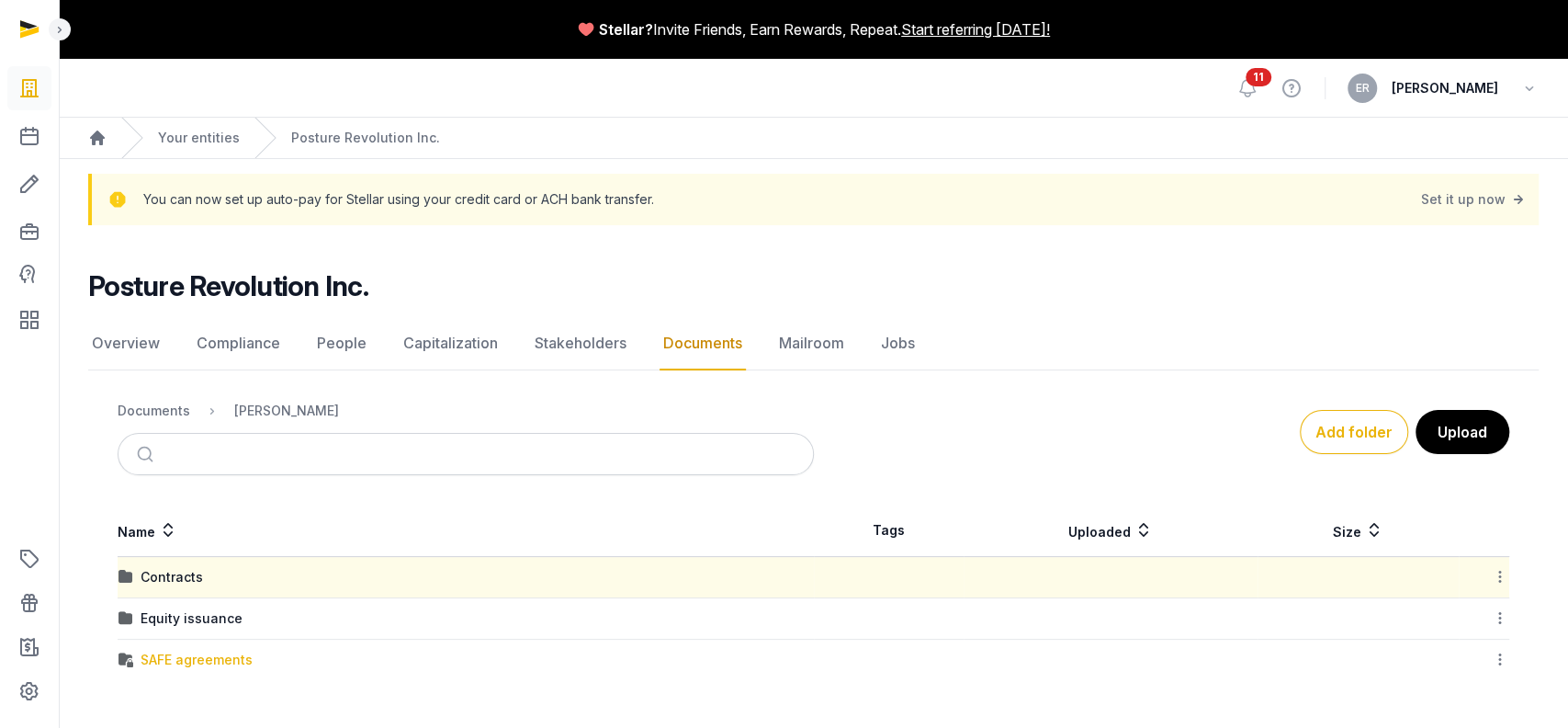
click at [190, 436] on div "SAFE agreements" at bounding box center [197, 660] width 112 height 18
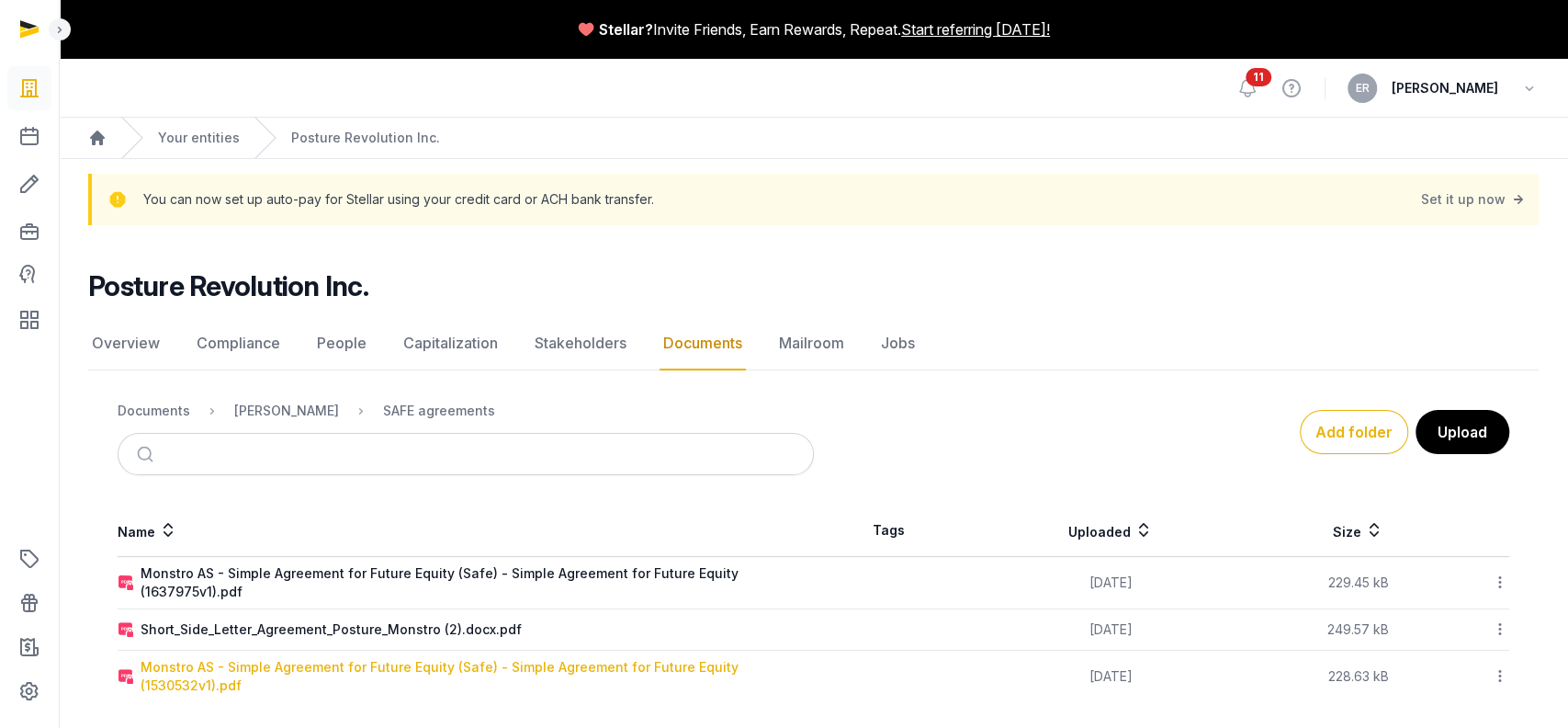
scroll to position [9, 0]
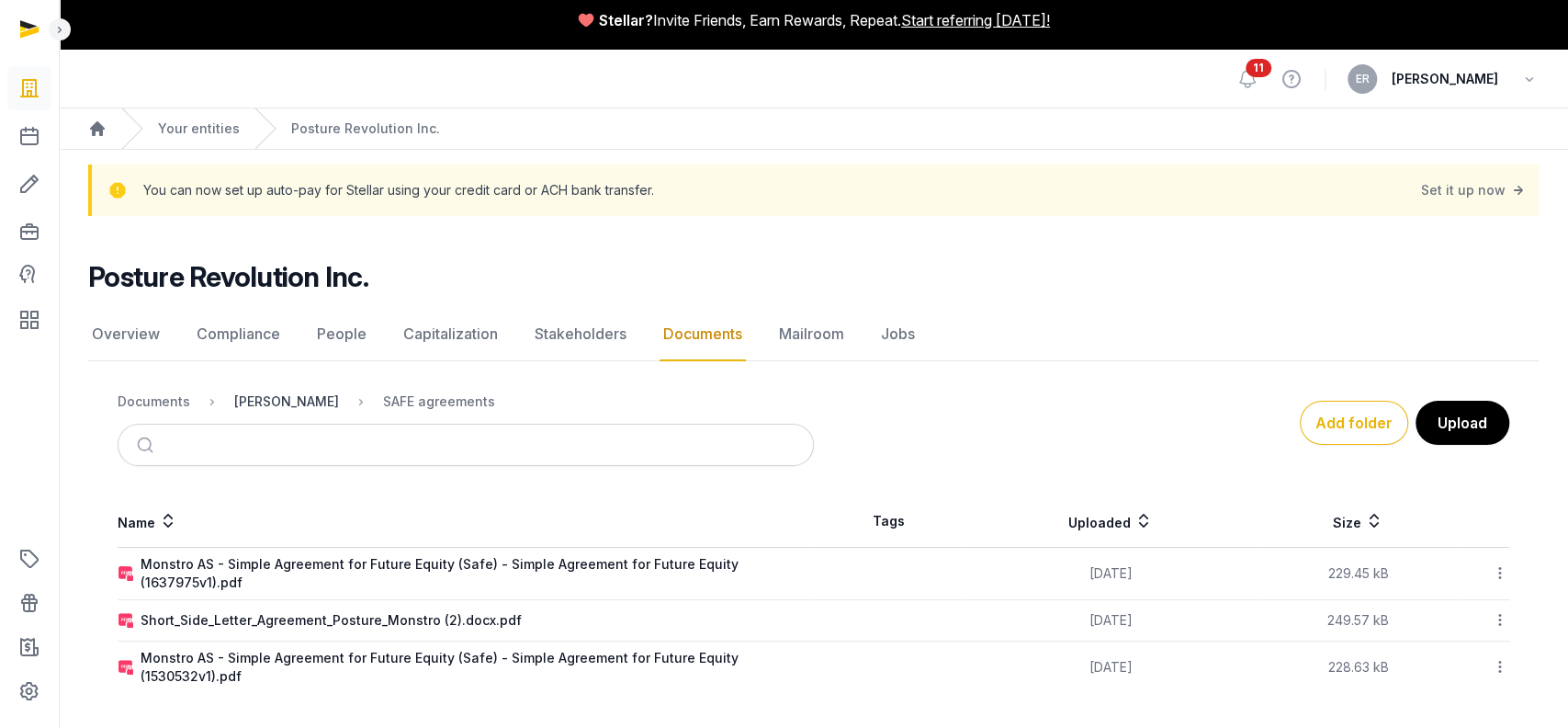
click at [268, 398] on div "[PERSON_NAME]" at bounding box center [287, 402] width 105 height 18
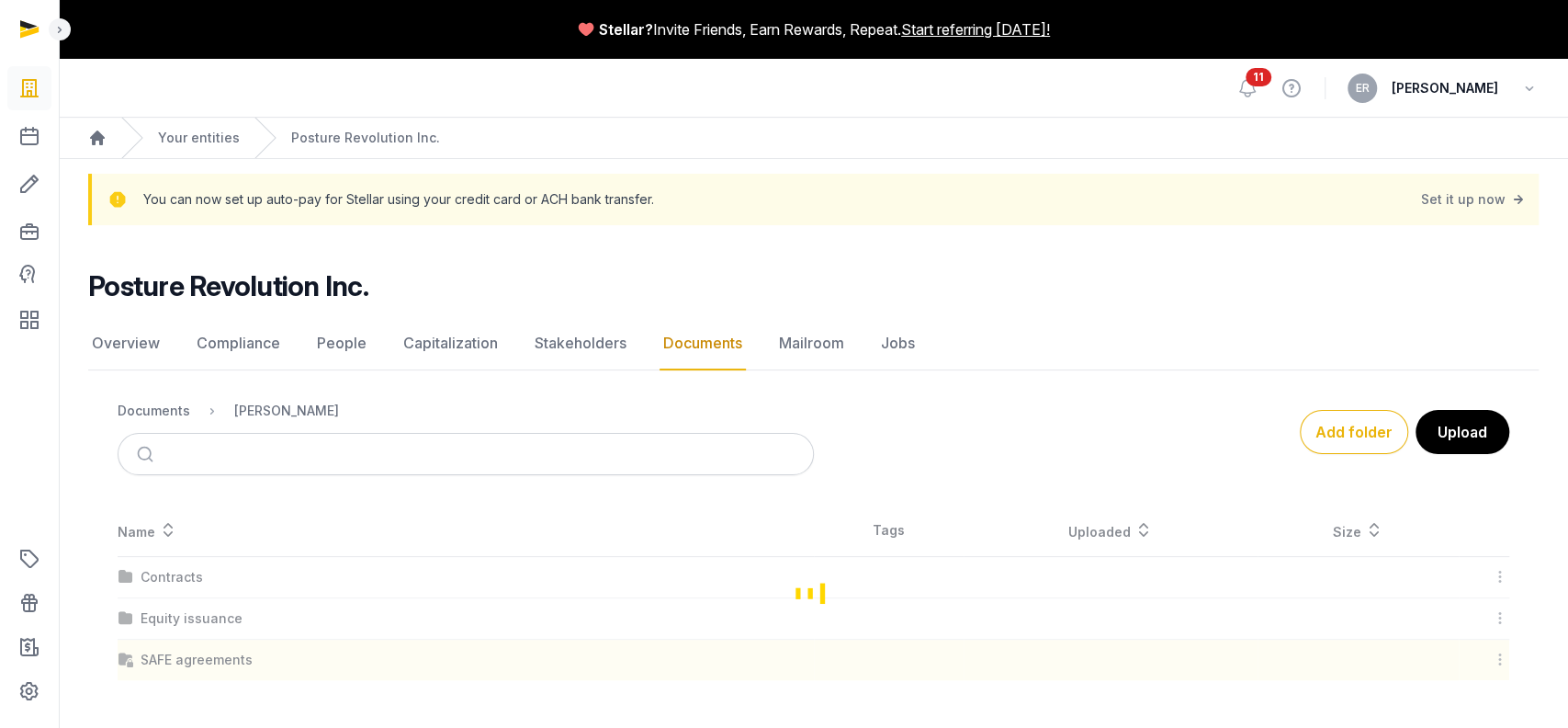
scroll to position [0, 0]
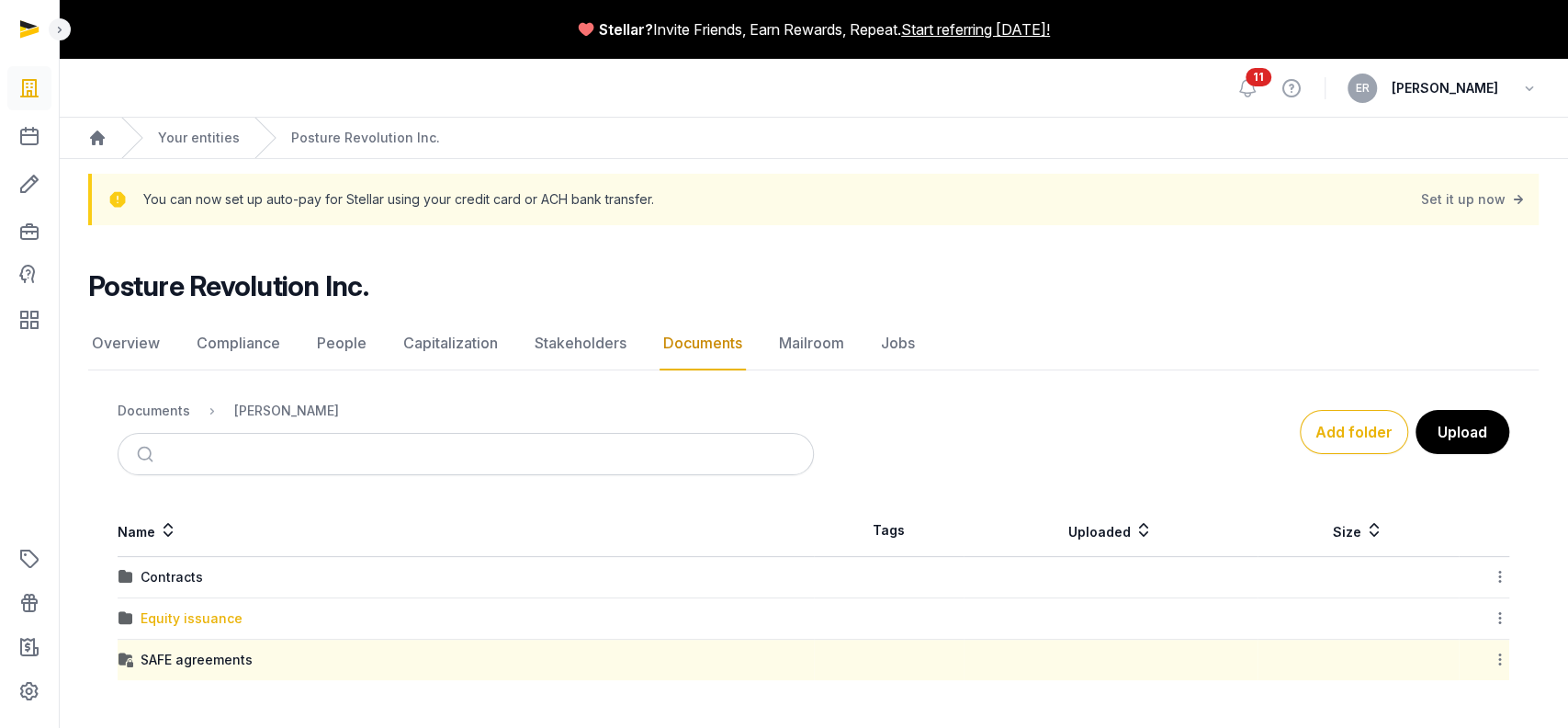
click at [169, 436] on div "Equity issuance" at bounding box center [191, 619] width 102 height 18
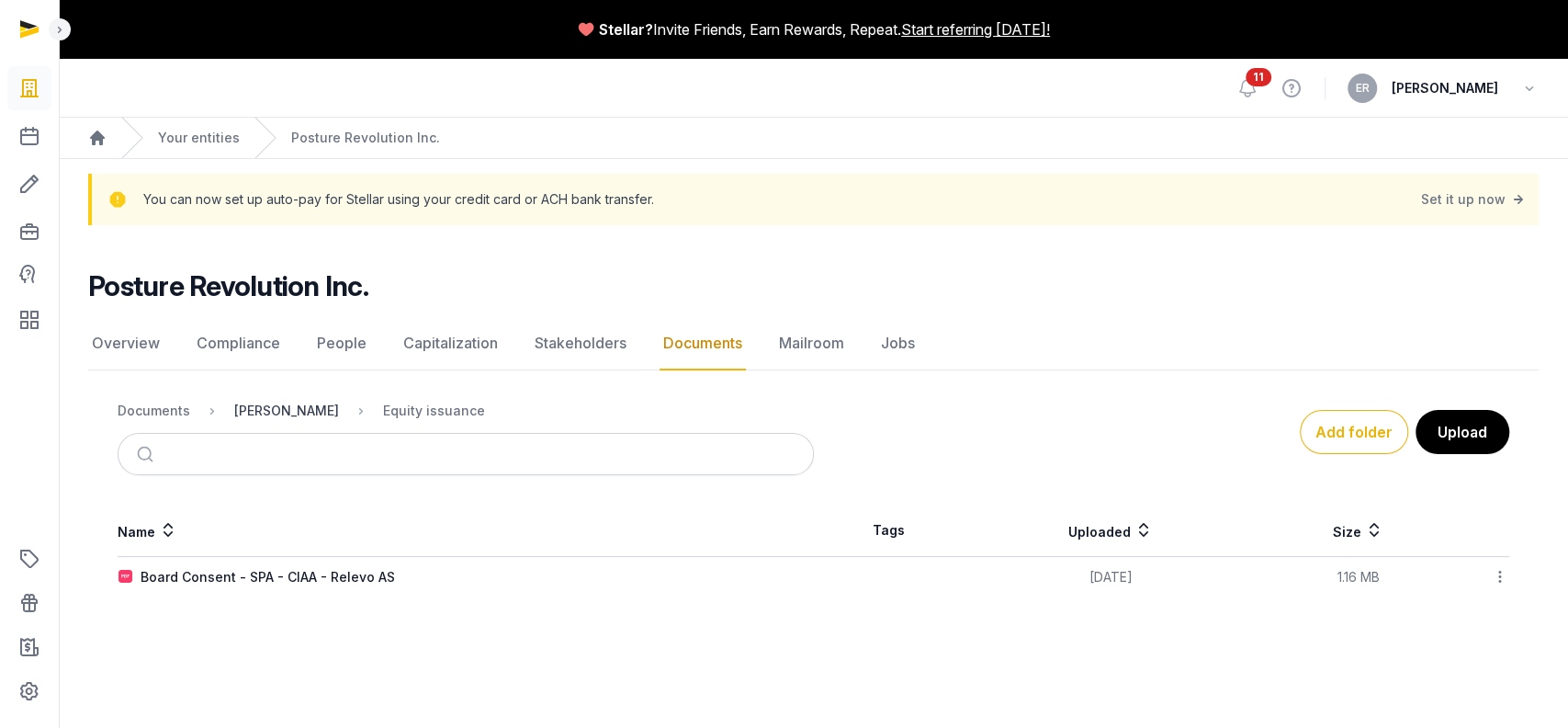
click at [260, 404] on div "[PERSON_NAME]" at bounding box center [287, 411] width 105 height 18
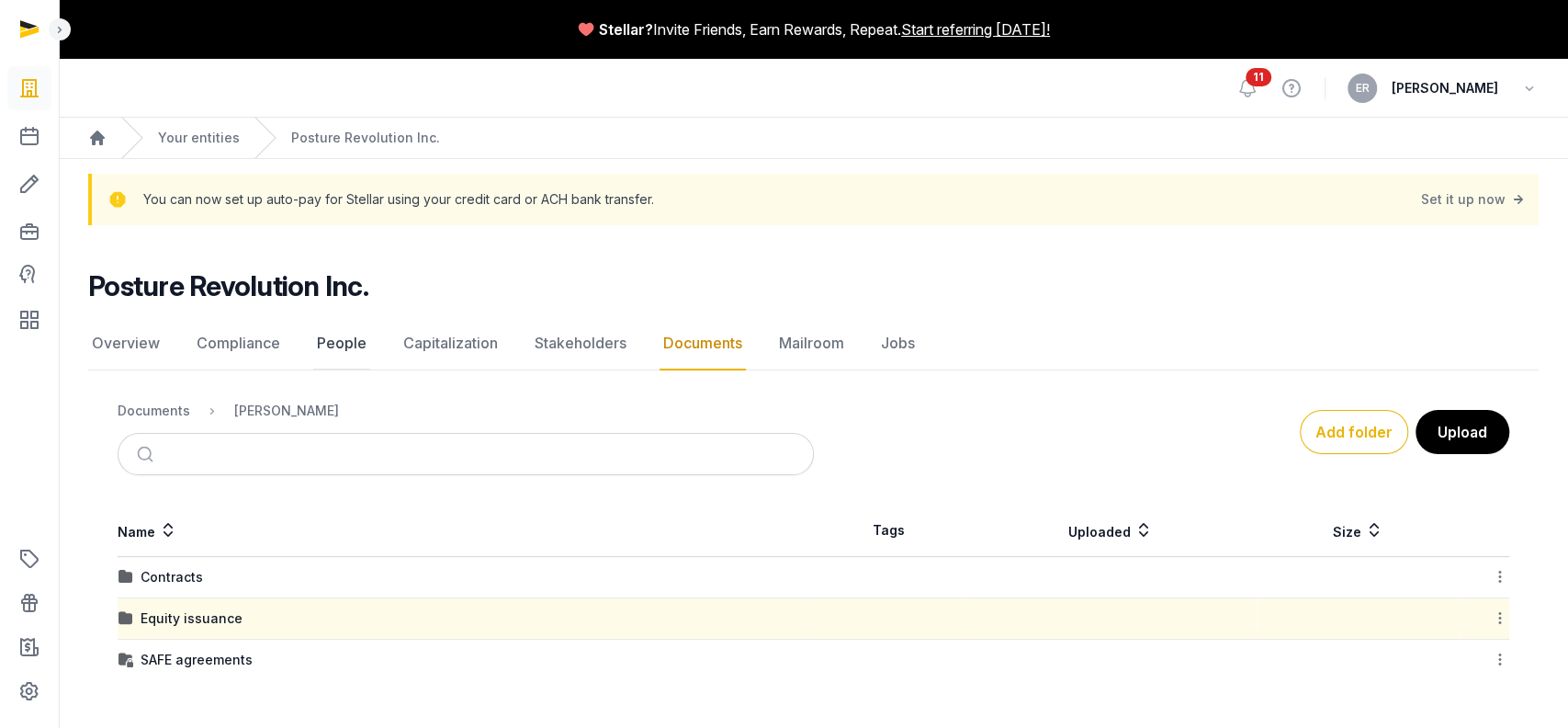
click at [329, 337] on link "People" at bounding box center [342, 344] width 57 height 53
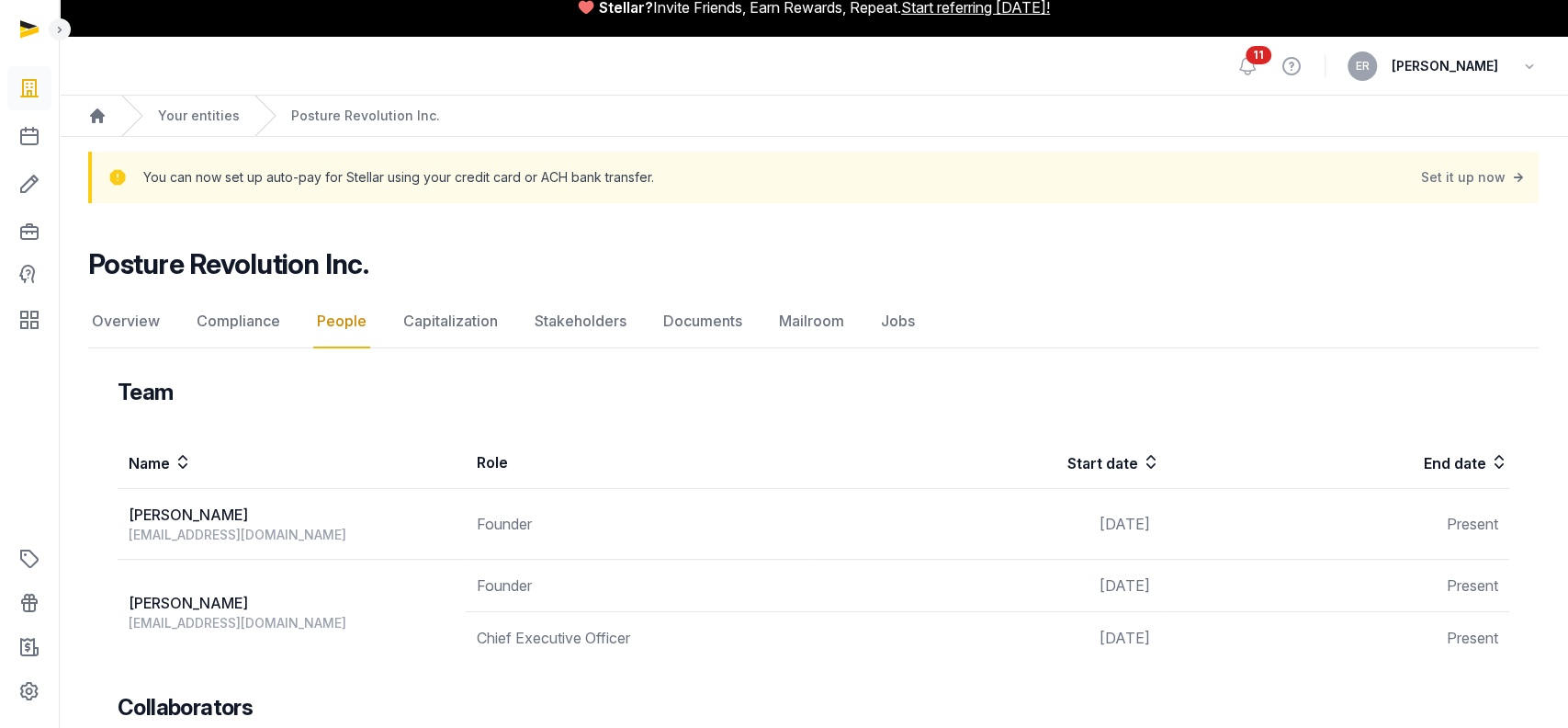
scroll to position [67, 0]
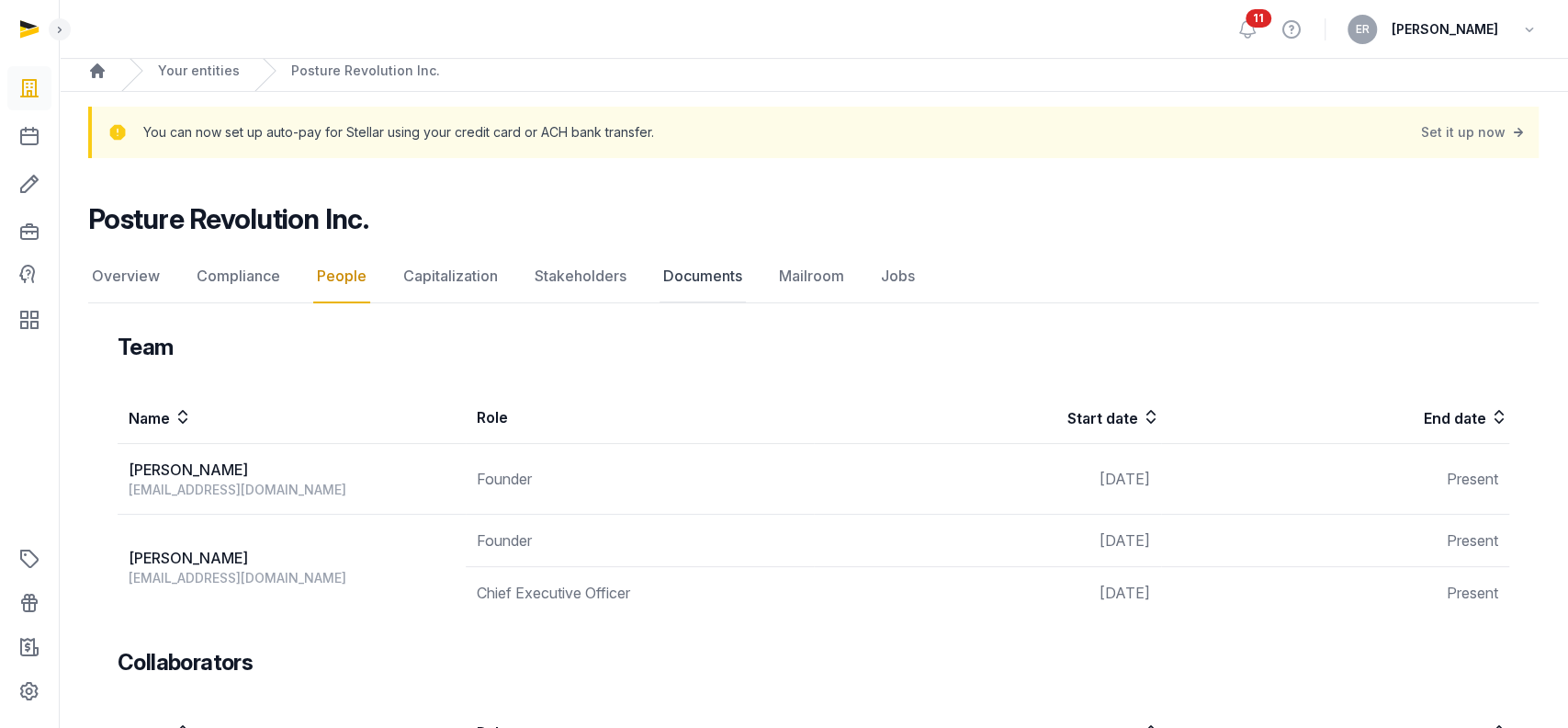
click at [710, 286] on link "Documents" at bounding box center [703, 277] width 86 height 53
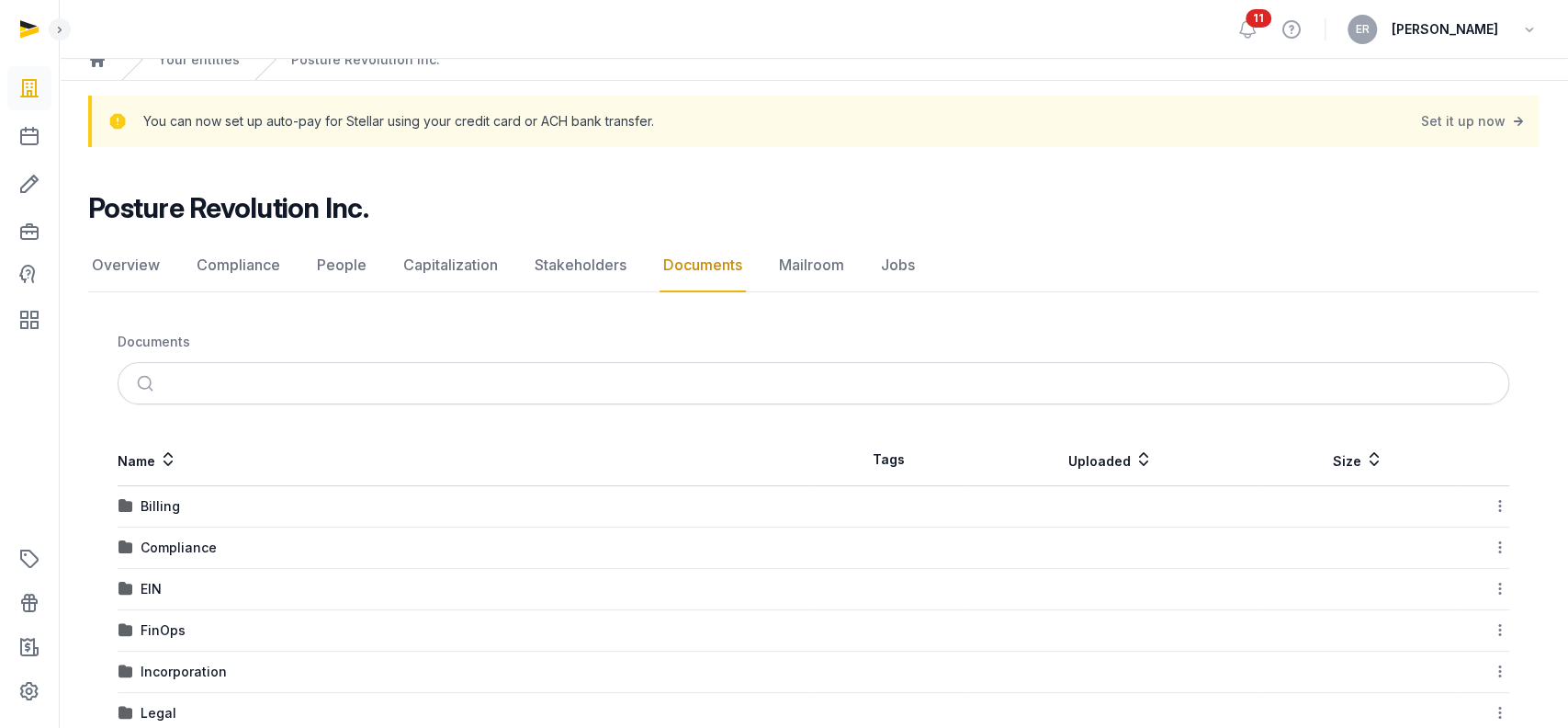
scroll to position [199, 0]
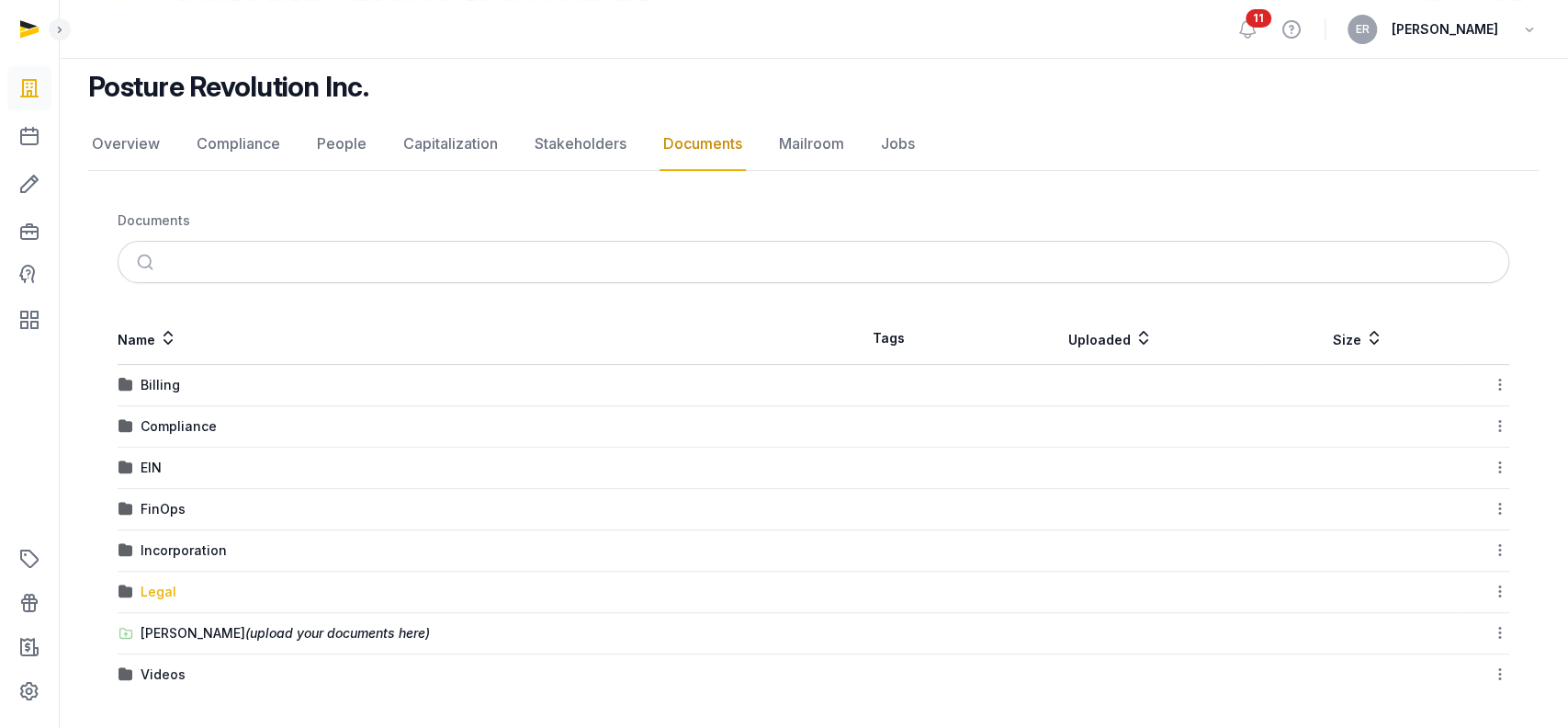
click at [160, 436] on div "Legal" at bounding box center [158, 592] width 36 height 18
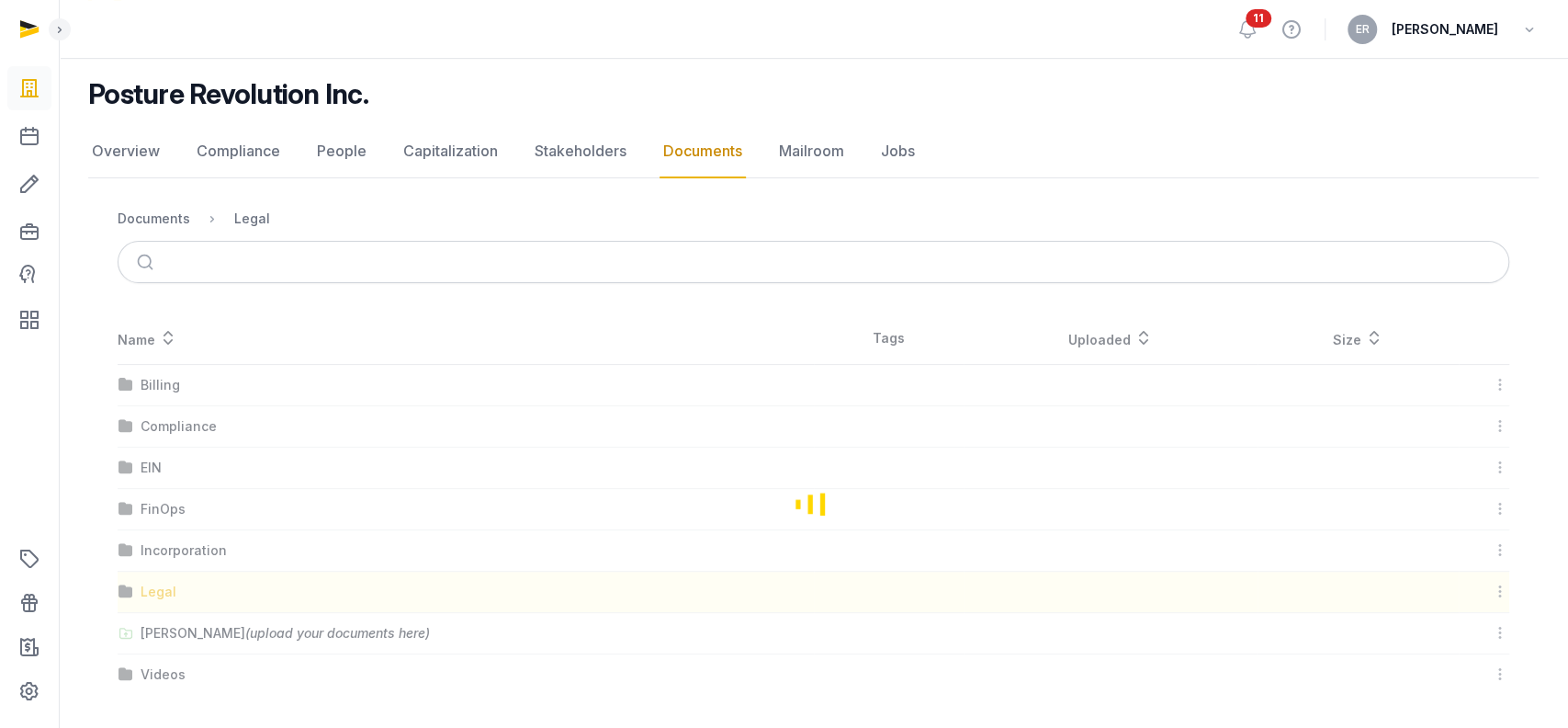
scroll to position [0, 0]
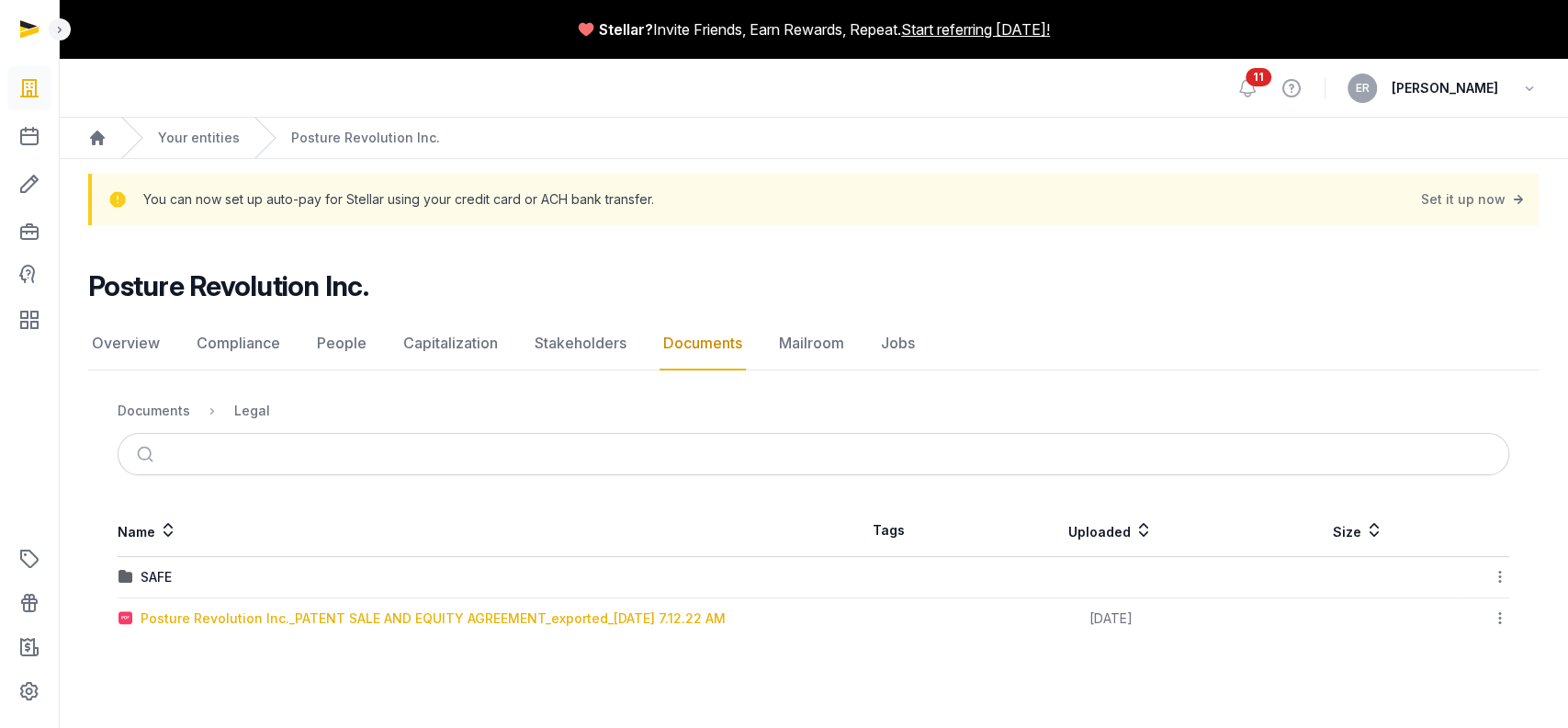
click at [197, 436] on div "Posture Revolution Inc._PATENT SALE AND EQUITY AGREEMENT_exported_[DATE] 7.12.2…" at bounding box center [433, 619] width 585 height 18
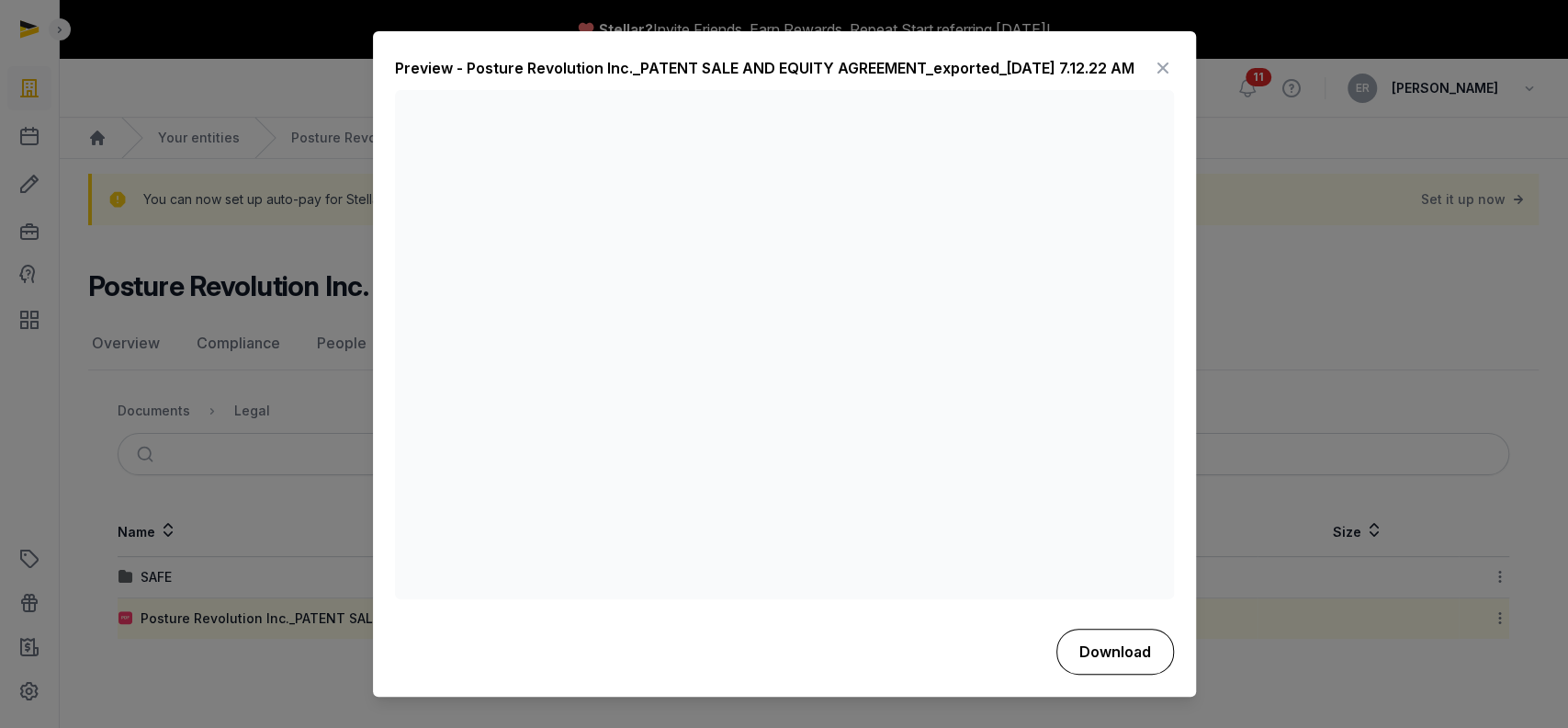
click at [940, 436] on button "Download" at bounding box center [1115, 652] width 118 height 46
click at [98, 436] on div at bounding box center [784, 364] width 1568 height 728
click at [940, 66] on icon at bounding box center [1163, 69] width 22 height 29
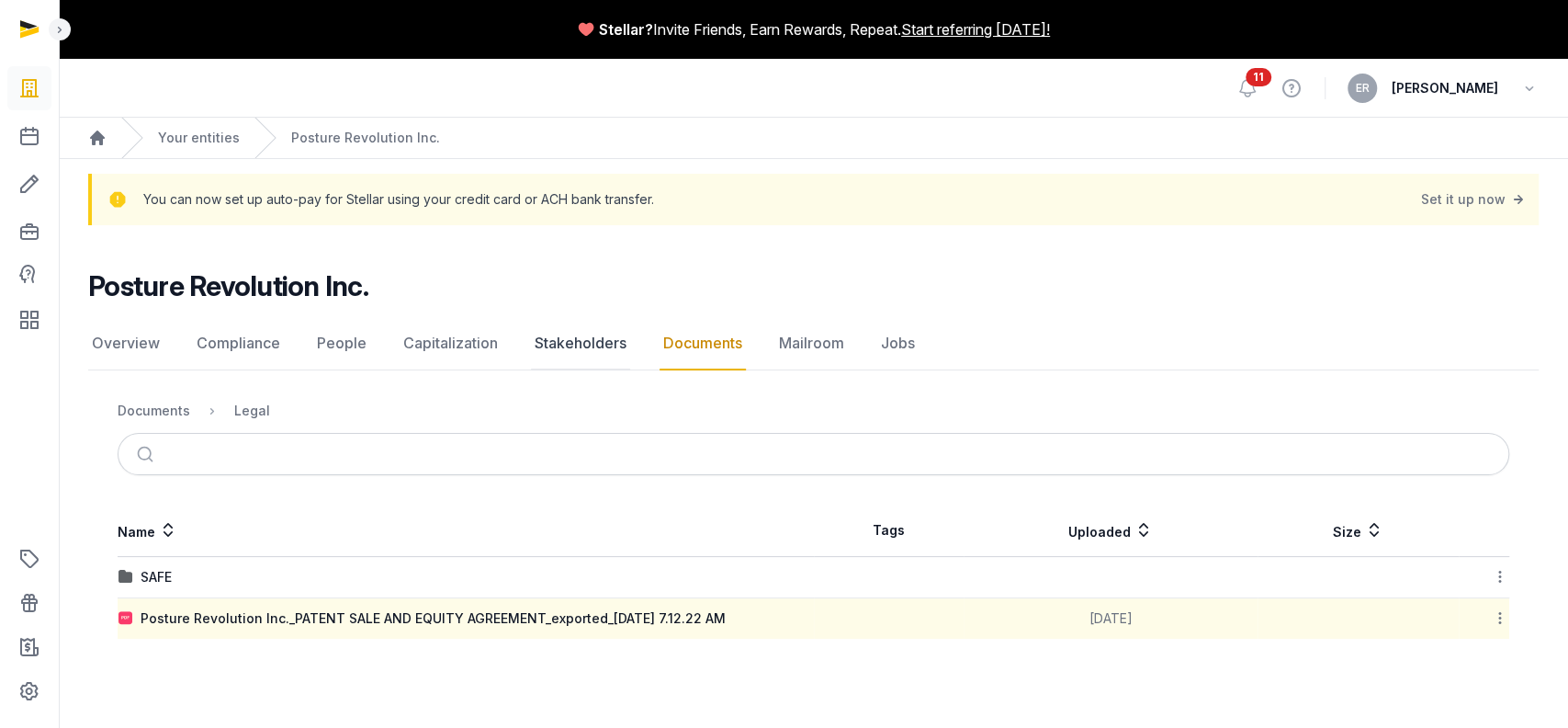
click at [597, 334] on link "Stakeholders" at bounding box center [581, 344] width 99 height 53
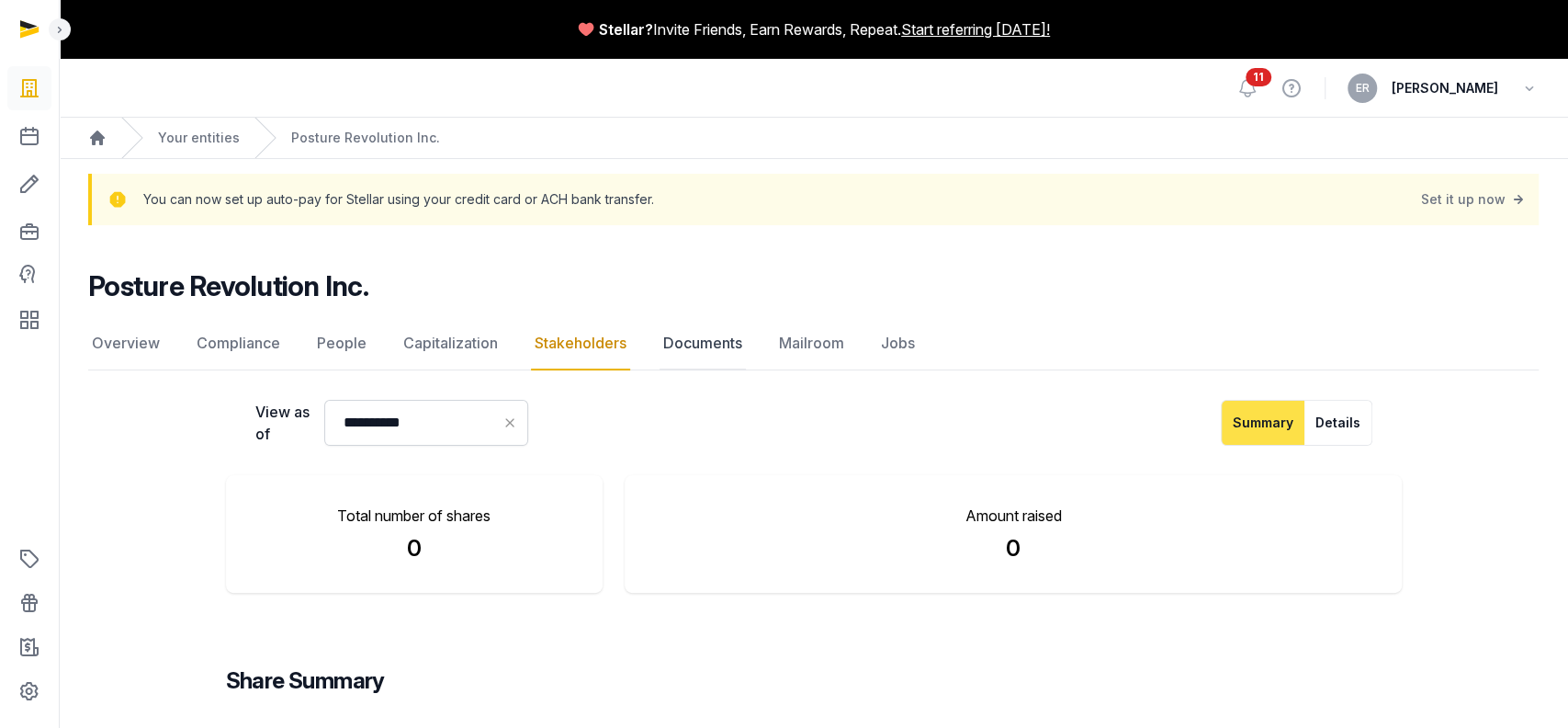
click at [674, 349] on link "Documents" at bounding box center [703, 344] width 86 height 53
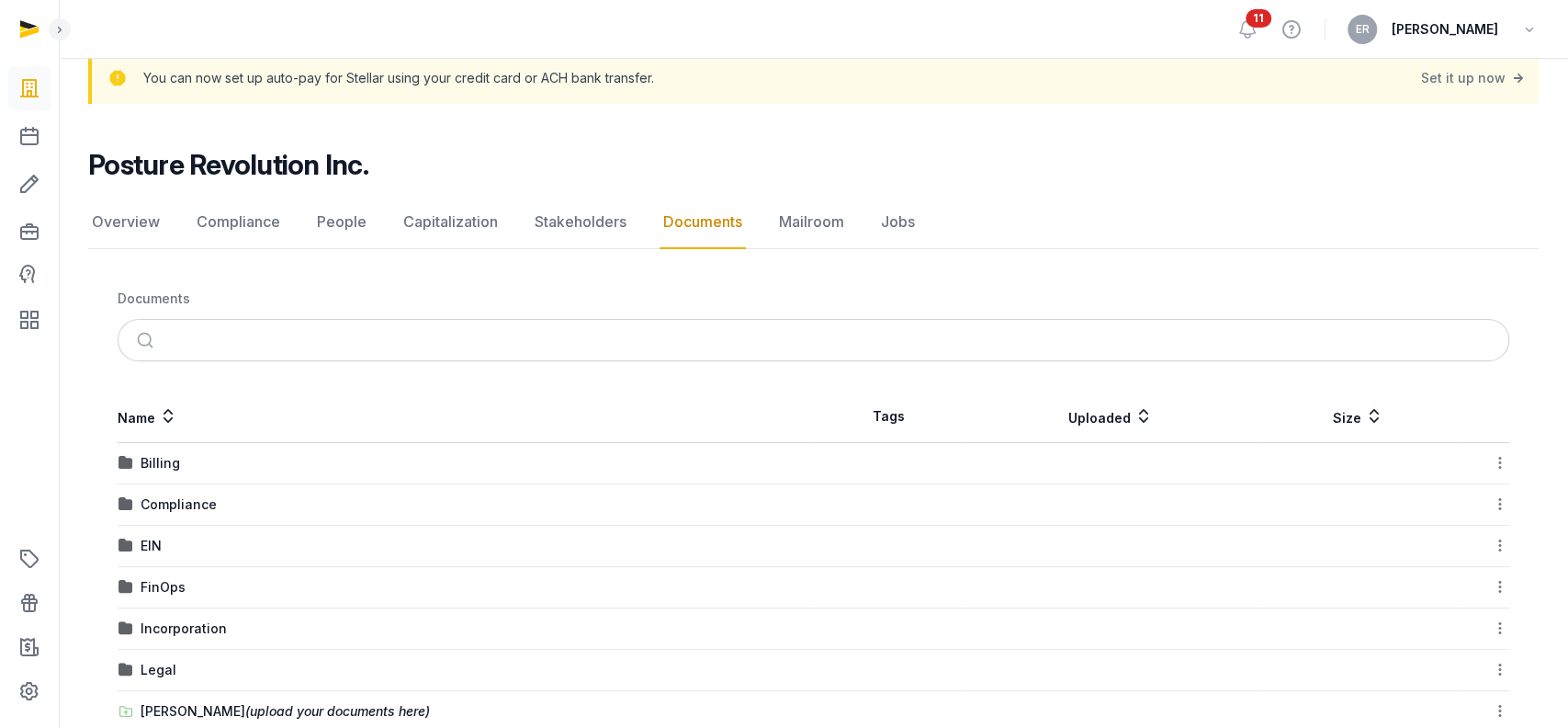
scroll to position [199, 0]
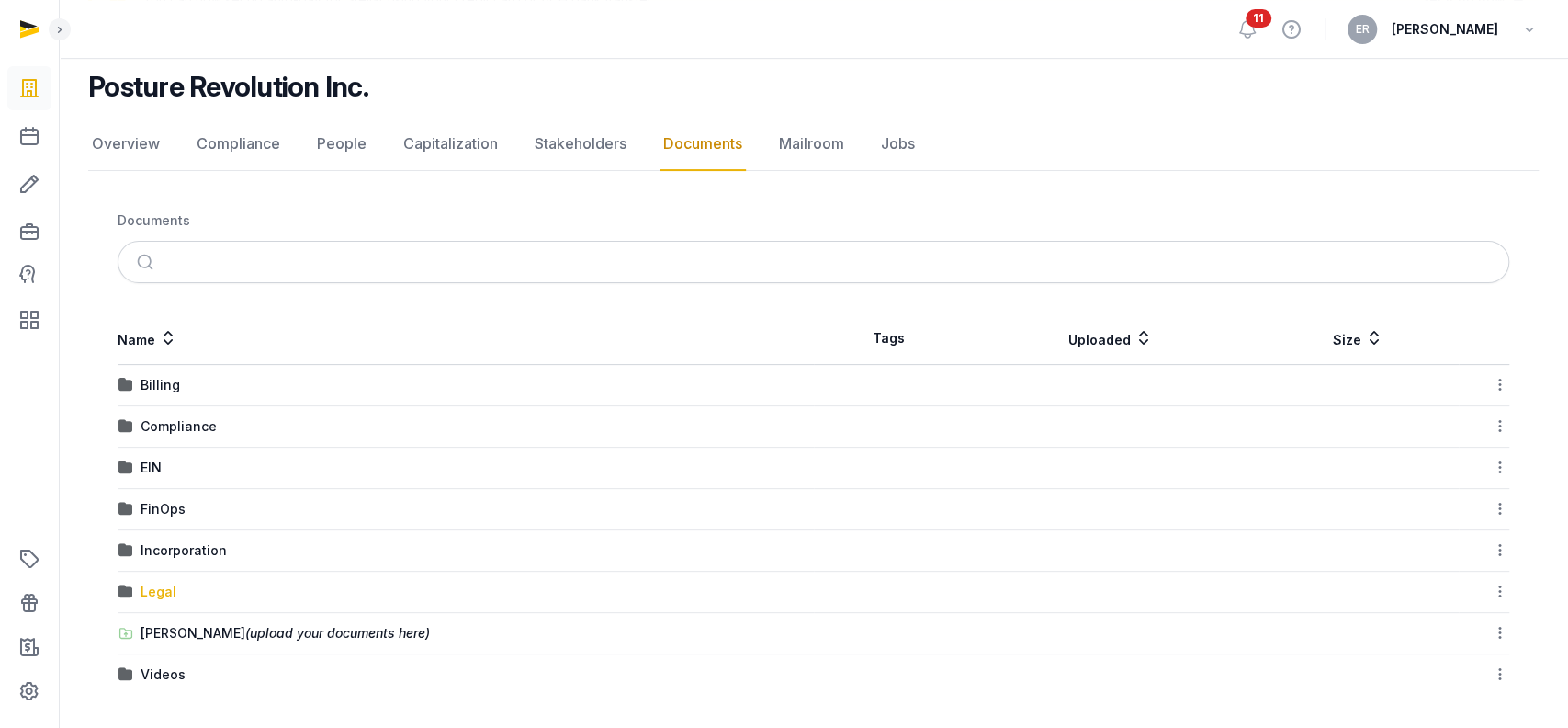
click at [149, 436] on div "Legal" at bounding box center [158, 592] width 36 height 18
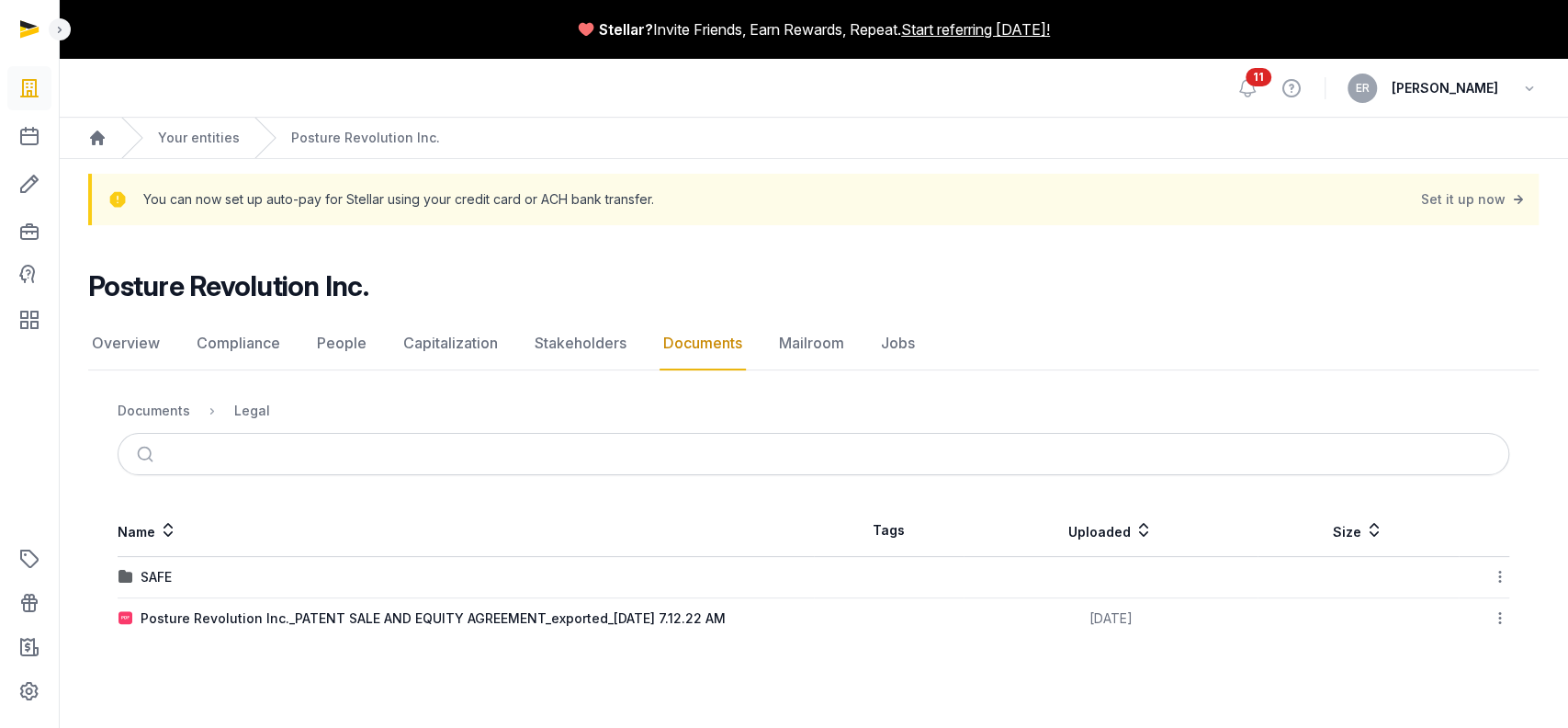
scroll to position [0, 0]
click at [148, 436] on div "SAFE" at bounding box center [156, 577] width 31 height 18
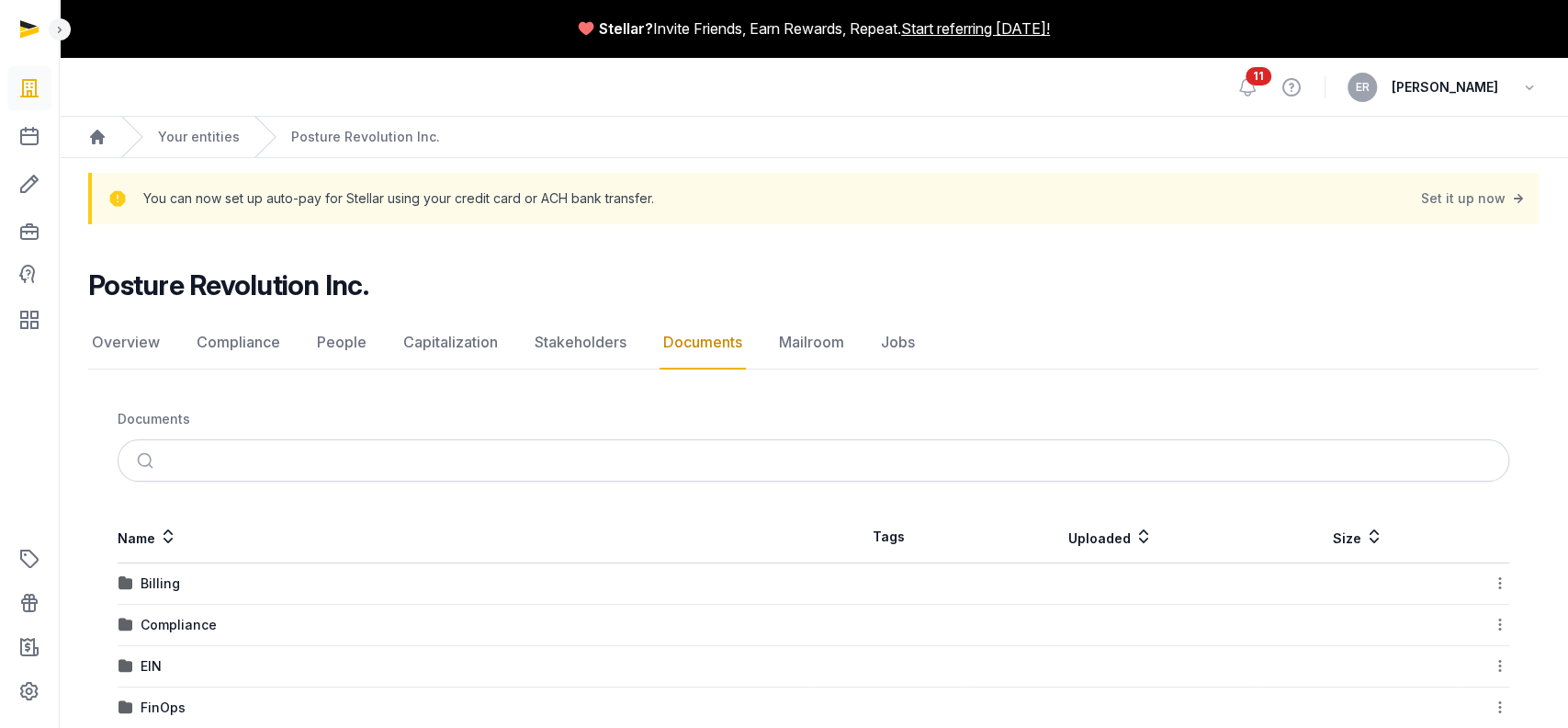
scroll to position [199, 0]
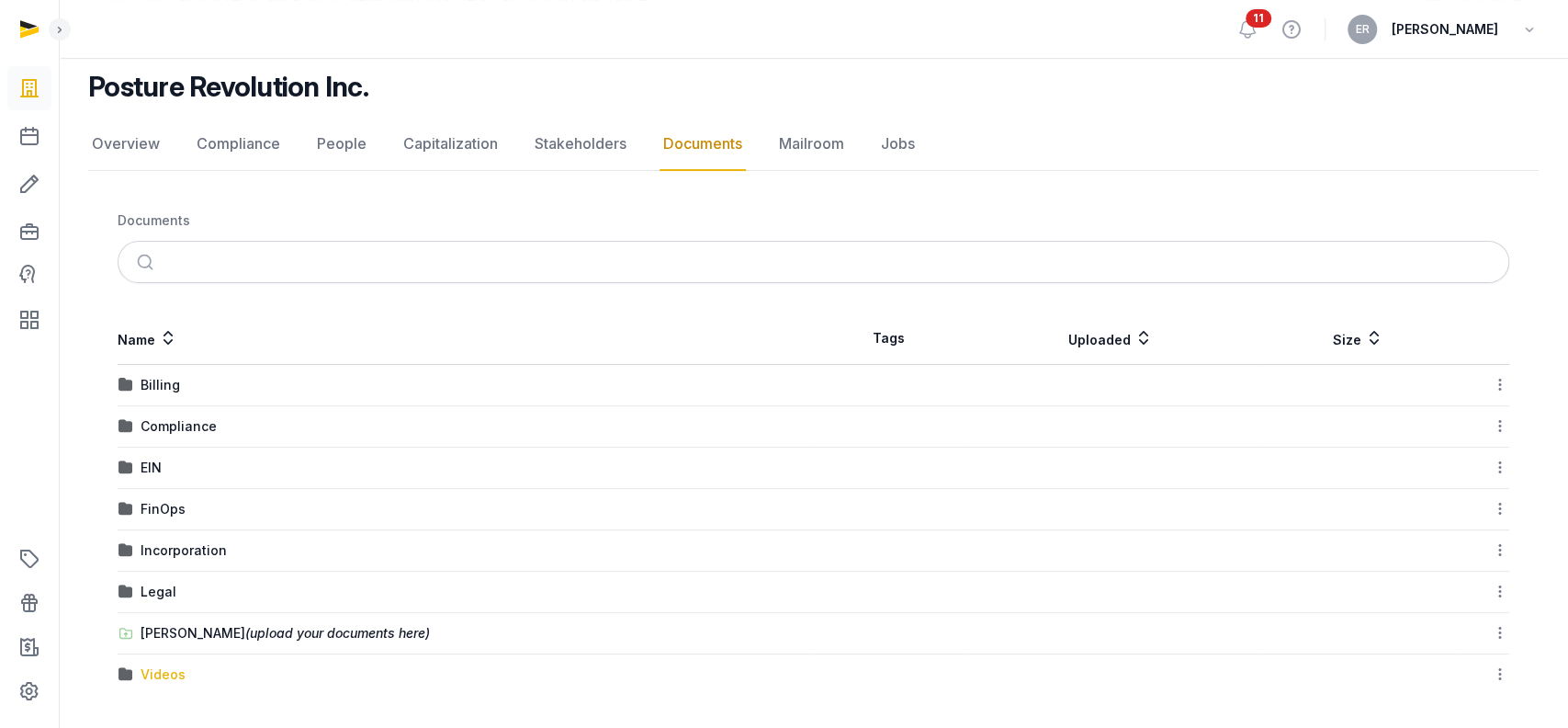
click at [166, 436] on div "Videos" at bounding box center [163, 675] width 45 height 18
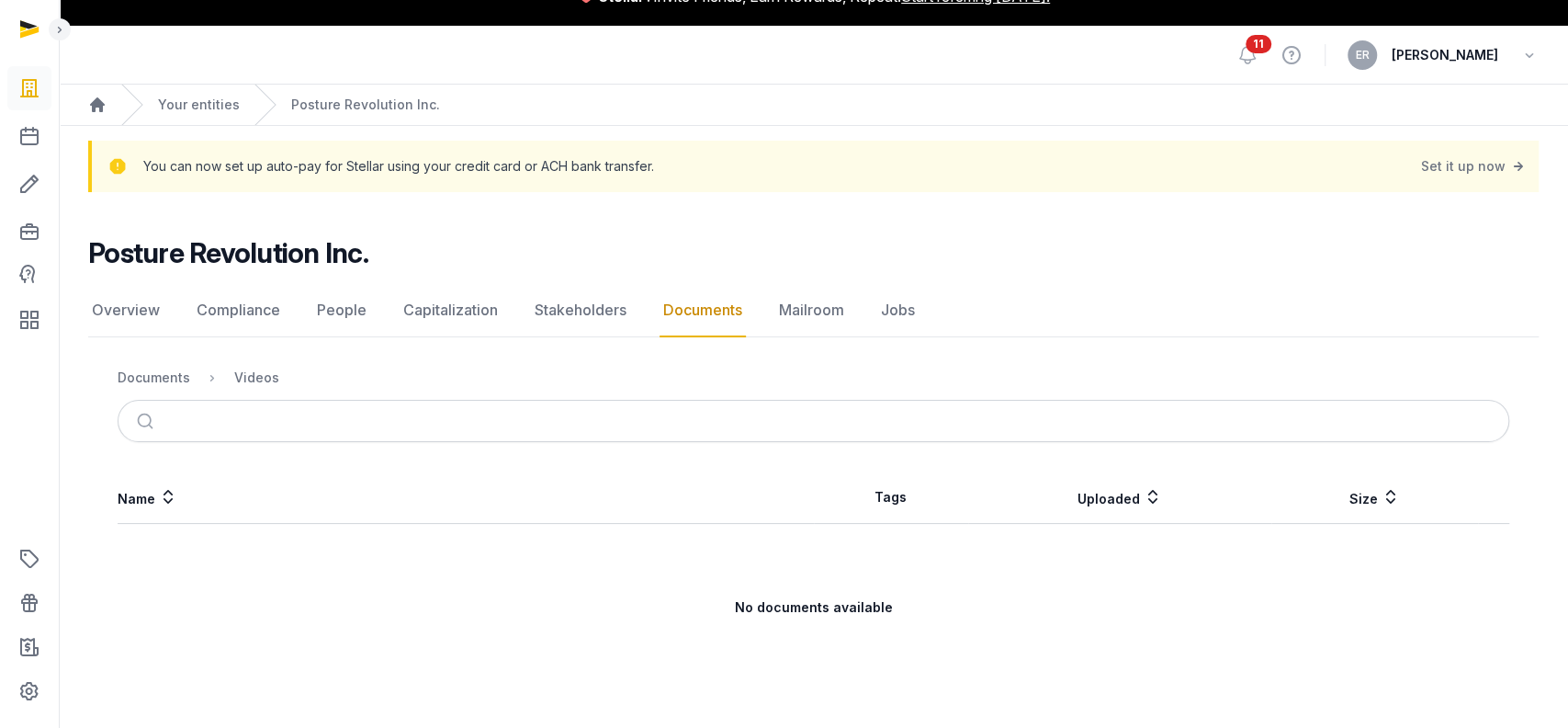
scroll to position [31, 0]
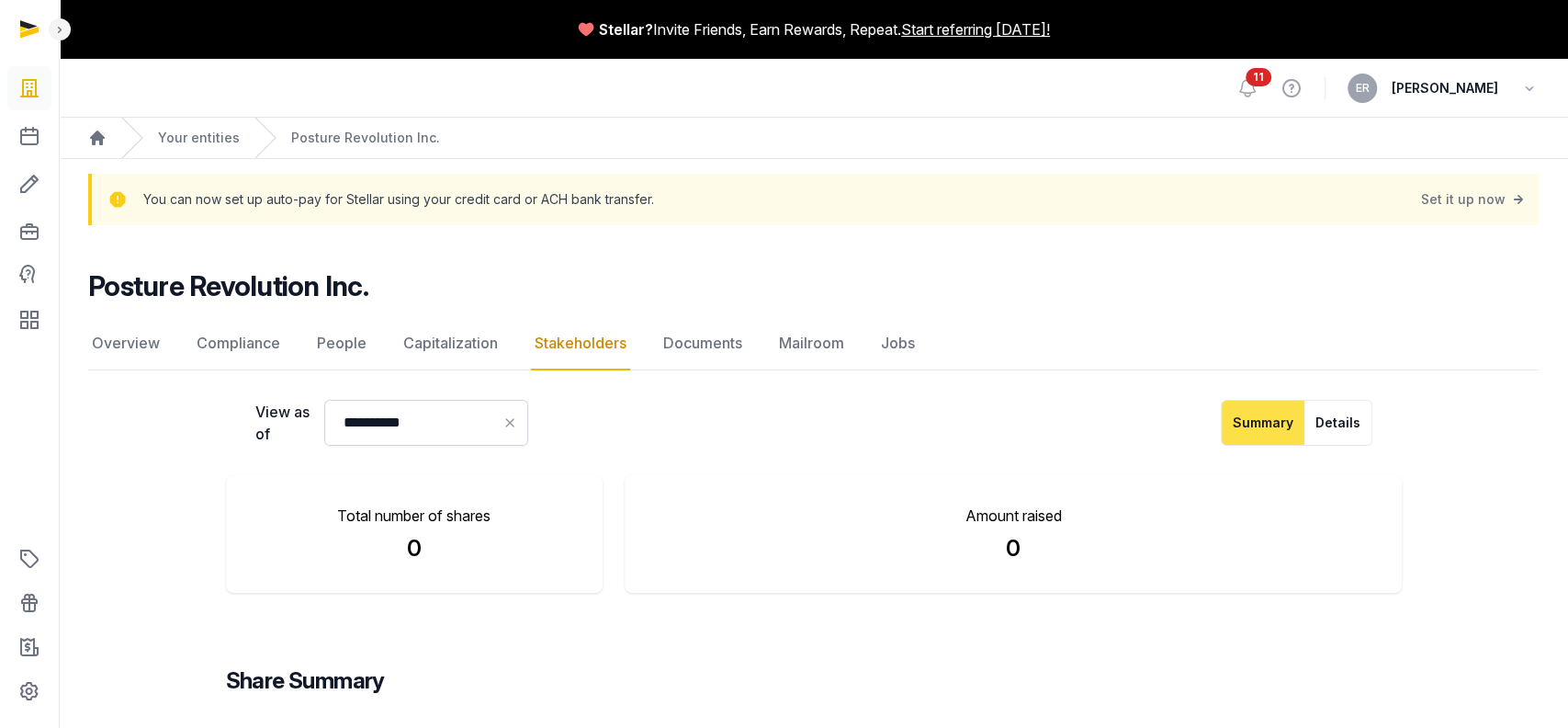
scroll to position [191, 0]
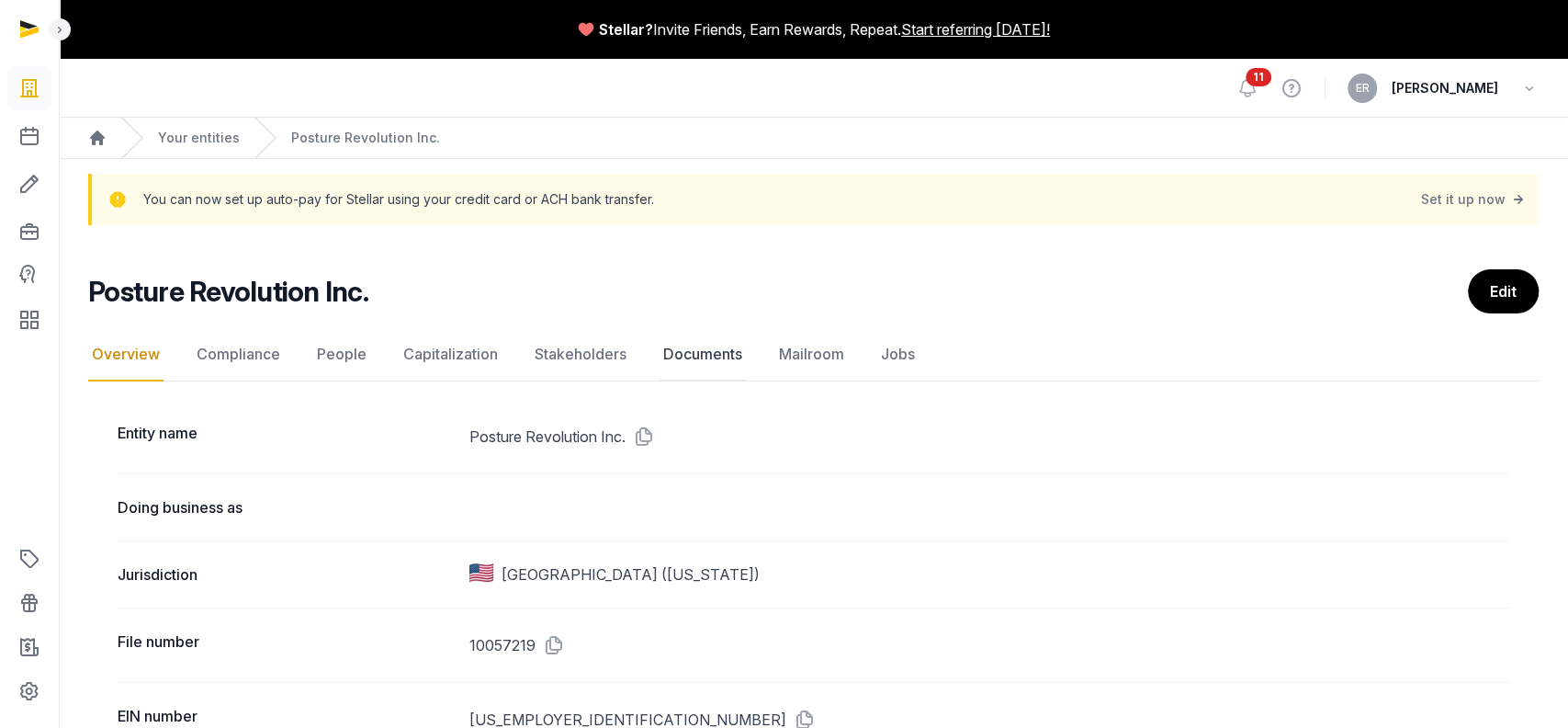
click at [679, 350] on link "Documents" at bounding box center [703, 355] width 86 height 53
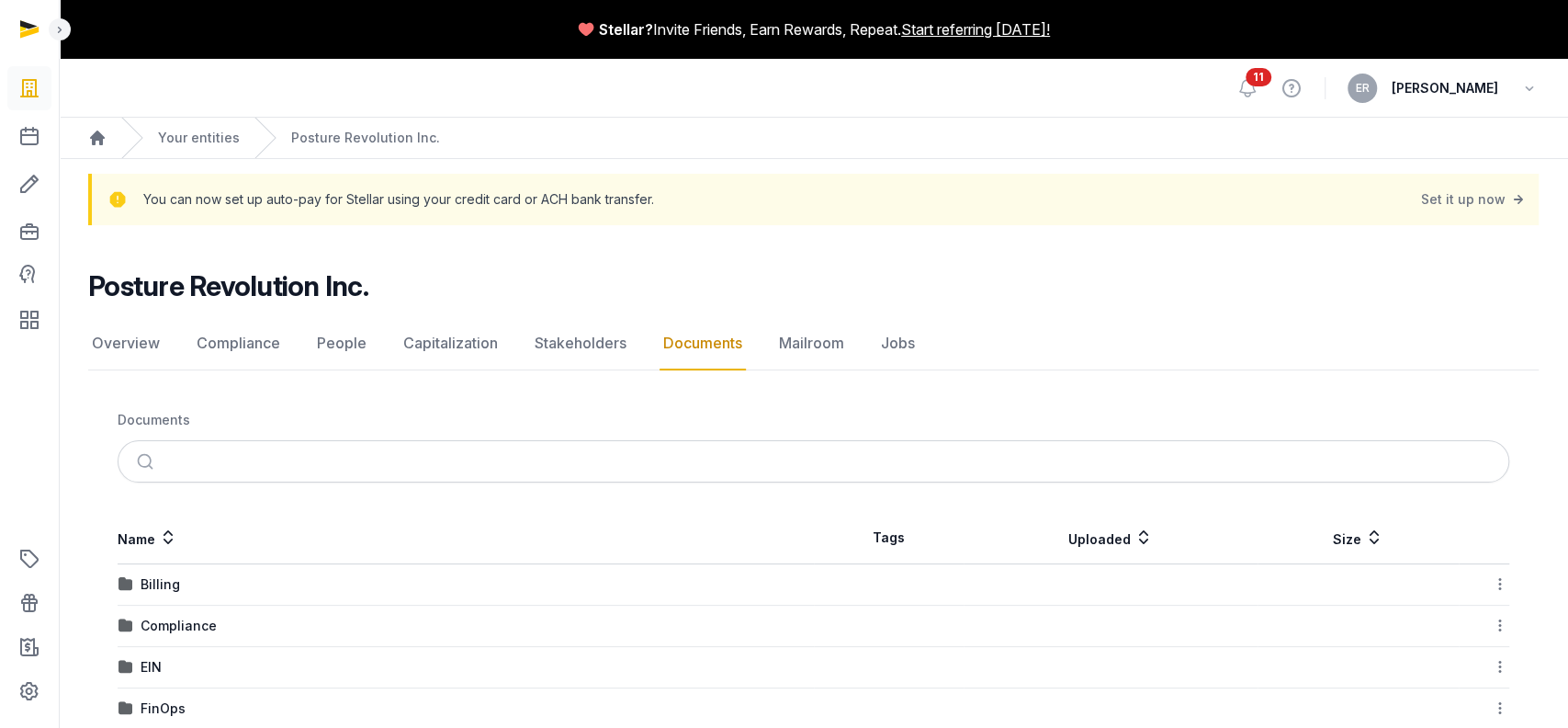
scroll to position [199, 0]
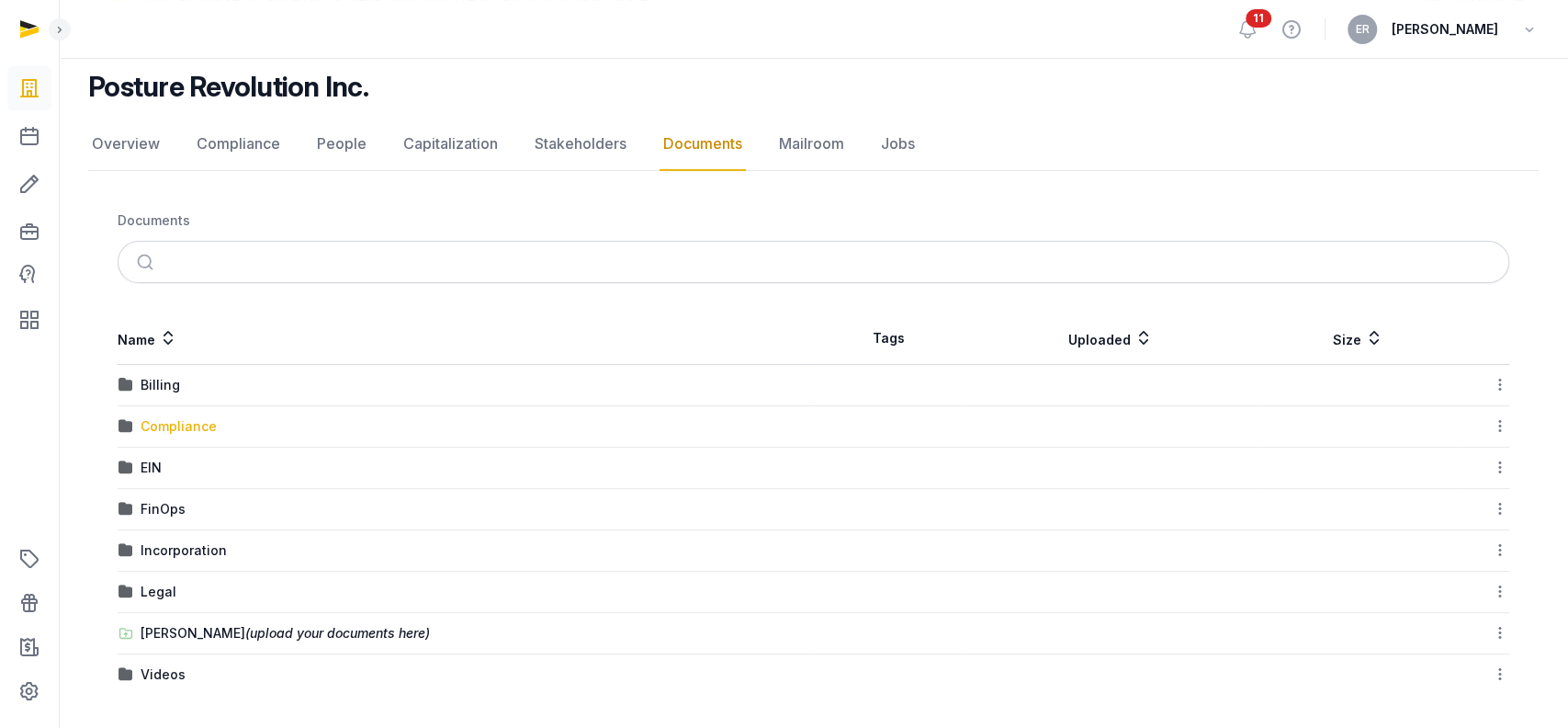
click at [154, 417] on div "Compliance" at bounding box center [178, 427] width 76 height 18
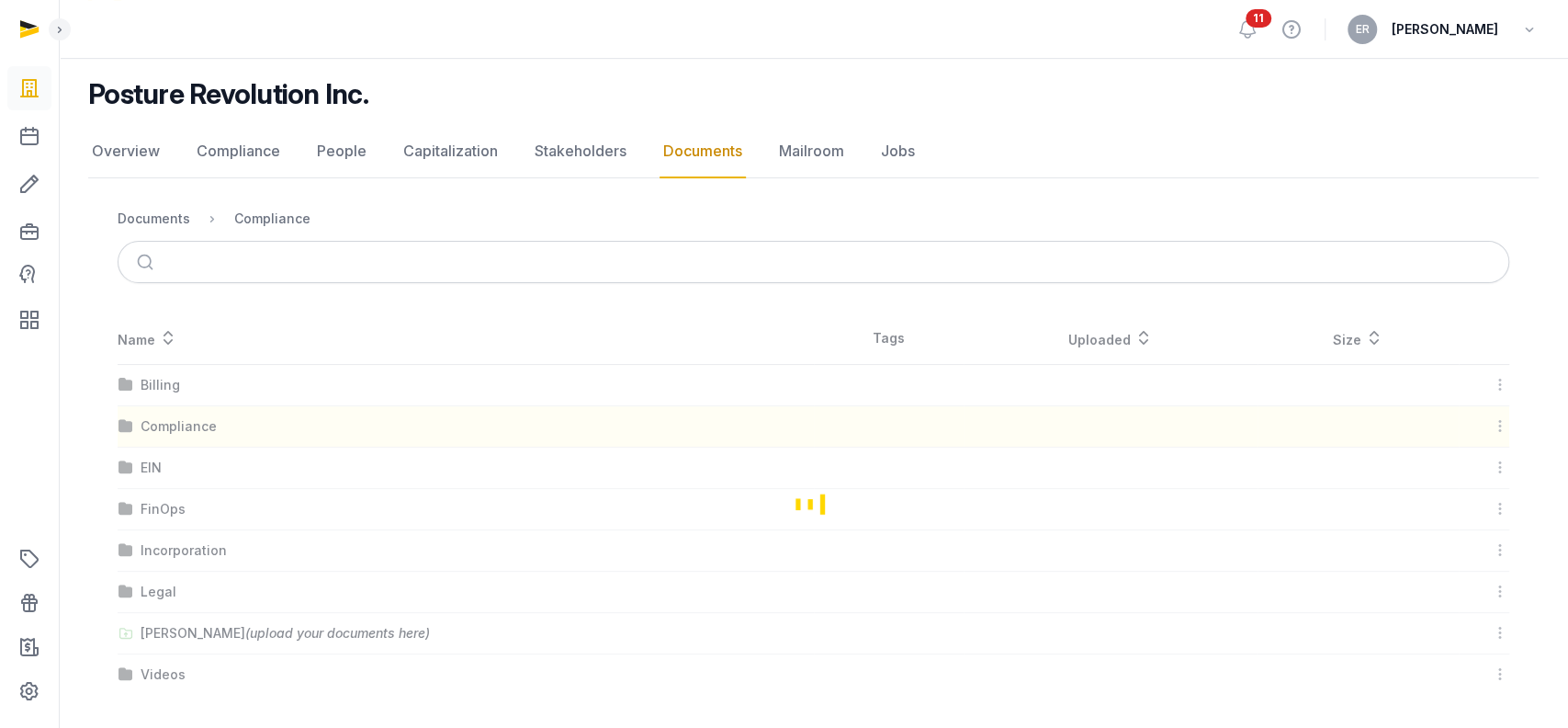
scroll to position [31, 0]
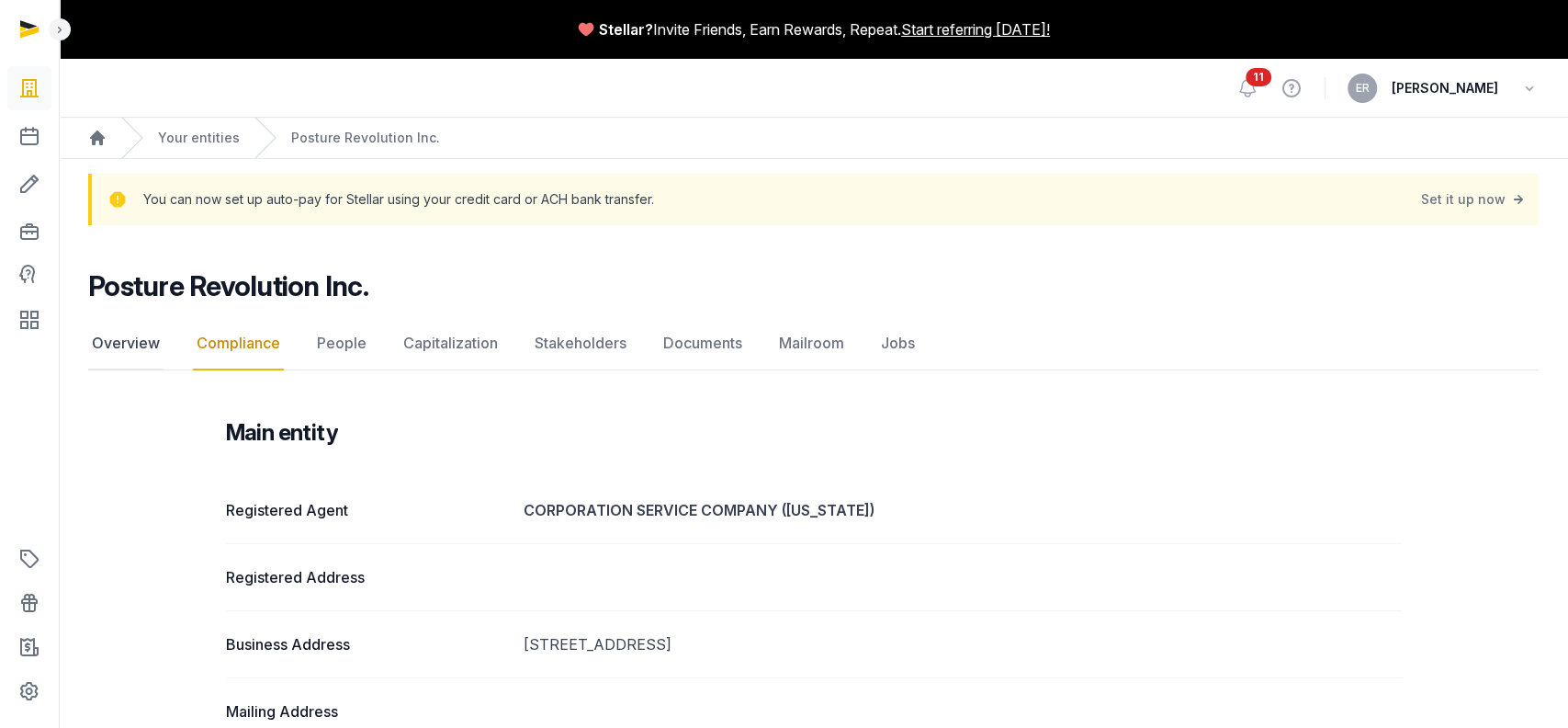
click at [125, 324] on link "Overview" at bounding box center [126, 344] width 75 height 53
